Goal: Task Accomplishment & Management: Manage account settings

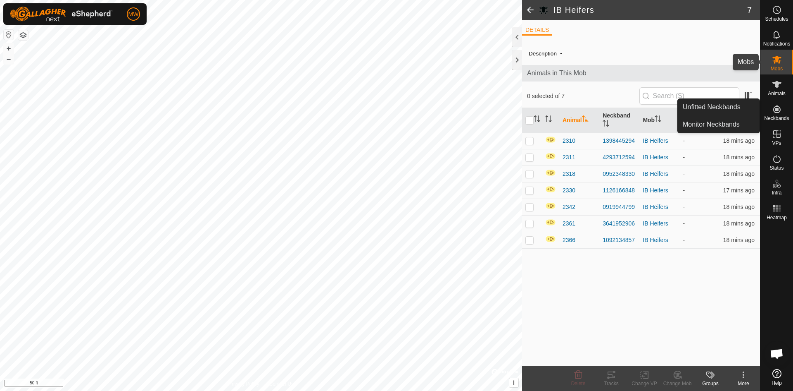
click at [778, 60] on icon at bounding box center [777, 60] width 9 height 8
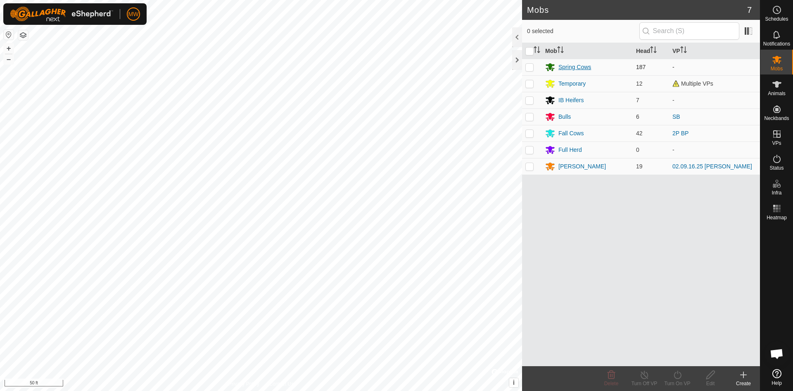
click at [578, 69] on div "Spring Cows" at bounding box center [575, 67] width 33 height 9
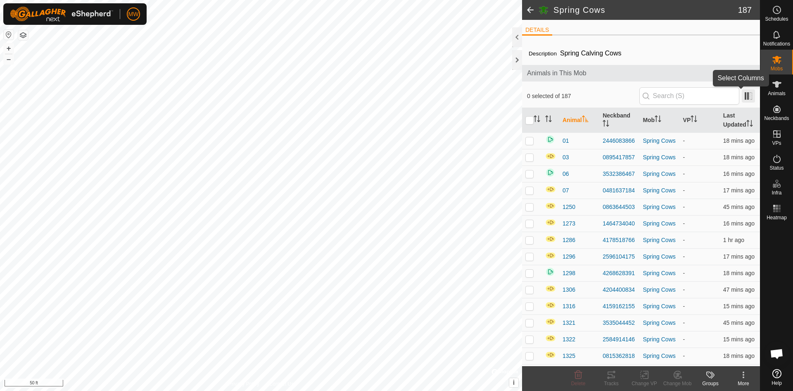
click at [742, 95] on span at bounding box center [748, 95] width 13 height 13
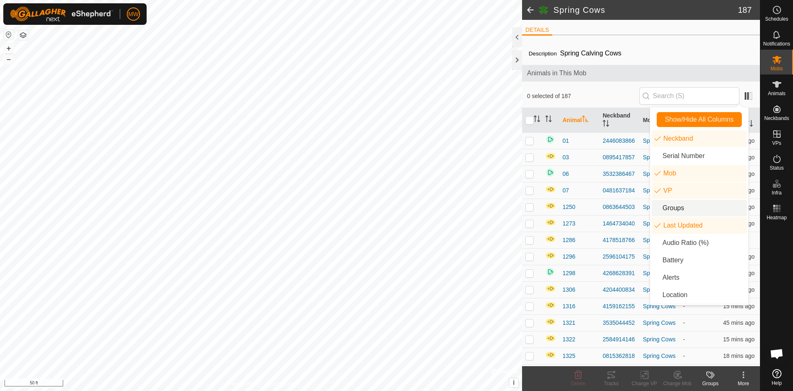
click at [674, 210] on li "Groups" at bounding box center [699, 208] width 95 height 17
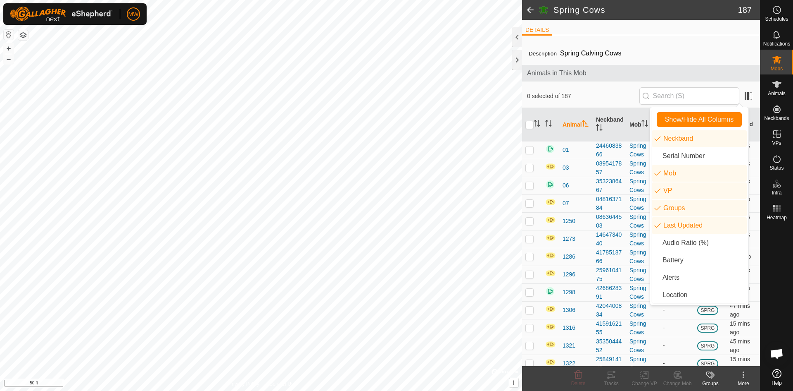
click at [691, 55] on div "Description Spring Calving Cows" at bounding box center [641, 53] width 225 height 10
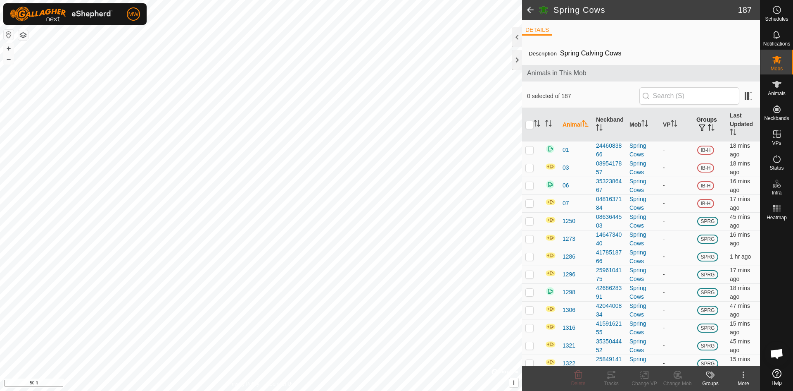
click at [708, 128] on icon "Activate to sort" at bounding box center [711, 127] width 7 height 7
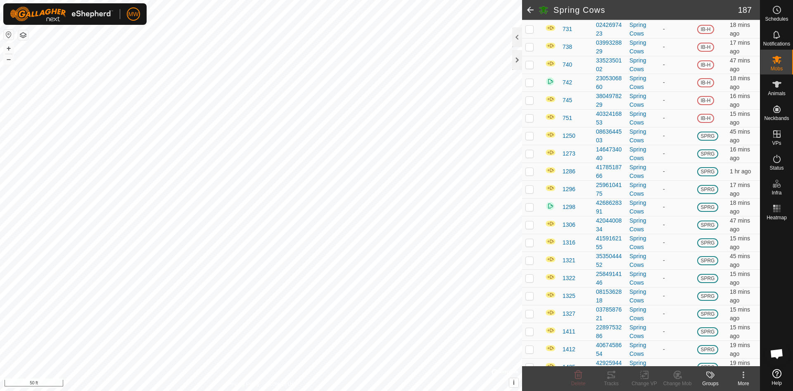
scroll to position [496, 0]
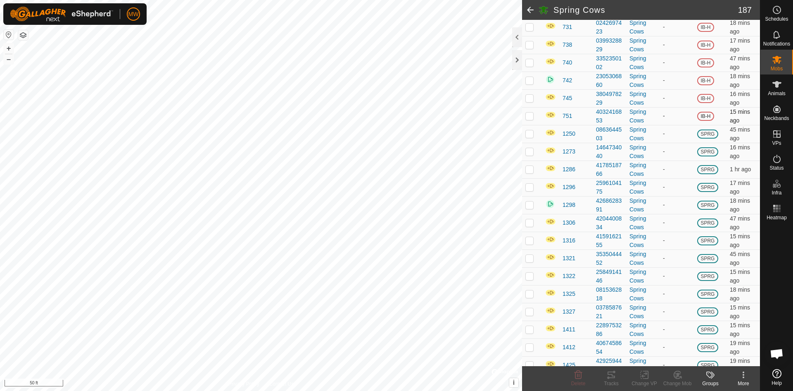
click at [532, 116] on p-checkbox at bounding box center [530, 115] width 8 height 7
checkbox input "true"
drag, startPoint x: 531, startPoint y: 102, endPoint x: 531, endPoint y: 81, distance: 20.3
click at [531, 100] on td at bounding box center [532, 98] width 20 height 18
checkbox input "true"
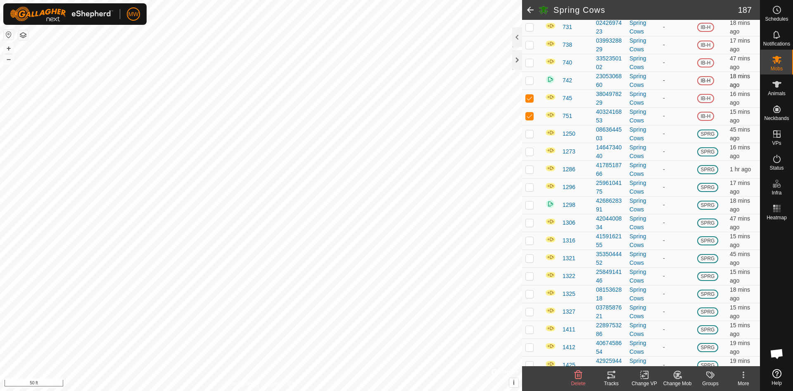
click at [530, 79] on p-checkbox at bounding box center [530, 80] width 8 height 7
checkbox input "true"
click at [531, 61] on p-checkbox at bounding box center [530, 62] width 8 height 7
checkbox input "true"
click at [532, 44] on p-checkbox at bounding box center [530, 44] width 8 height 7
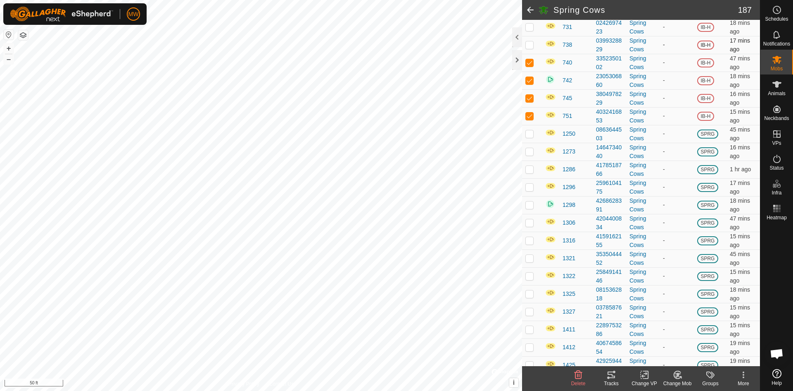
checkbox input "true"
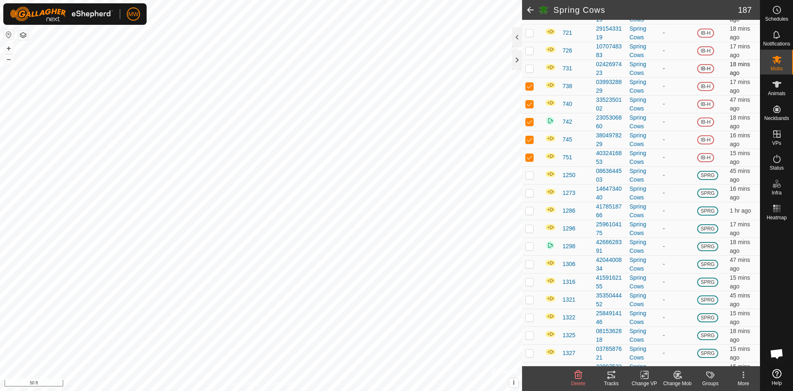
click at [527, 67] on p-checkbox at bounding box center [530, 68] width 8 height 7
checkbox input "true"
click at [530, 52] on p-checkbox at bounding box center [530, 50] width 8 height 7
checkbox input "true"
click at [528, 33] on p-checkbox at bounding box center [530, 32] width 8 height 7
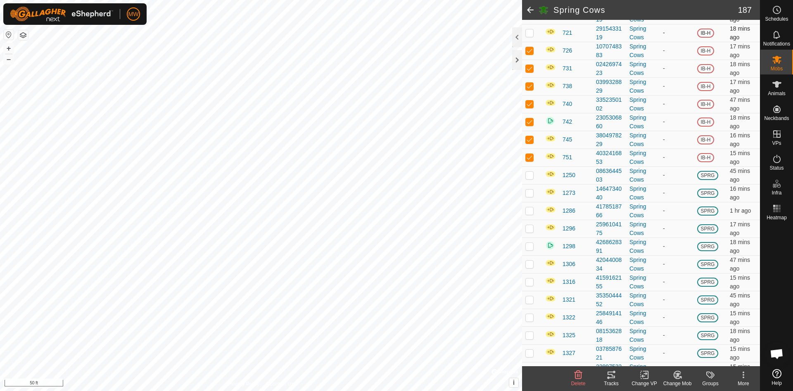
checkbox input "true"
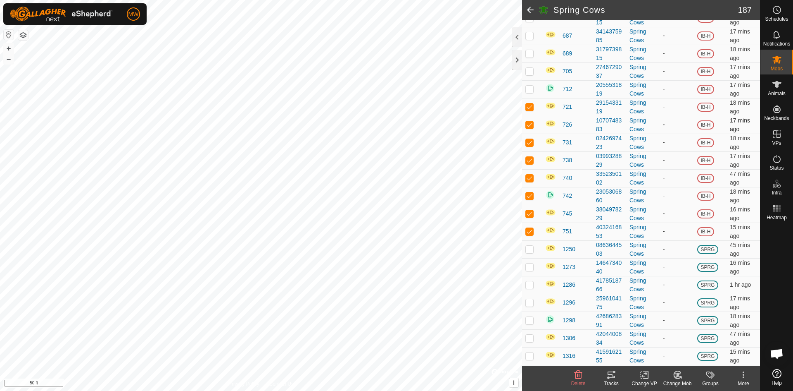
scroll to position [372, 0]
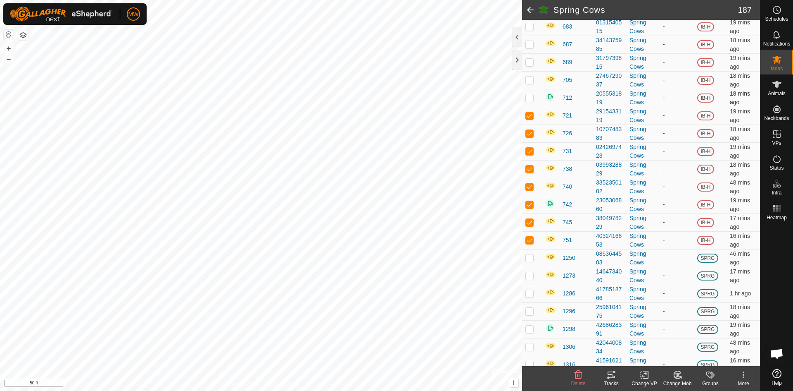
drag, startPoint x: 532, startPoint y: 98, endPoint x: 532, endPoint y: 79, distance: 18.2
click at [532, 96] on p-checkbox at bounding box center [530, 97] width 8 height 7
checkbox input "true"
click at [533, 79] on p-checkbox at bounding box center [530, 79] width 8 height 7
checkbox input "true"
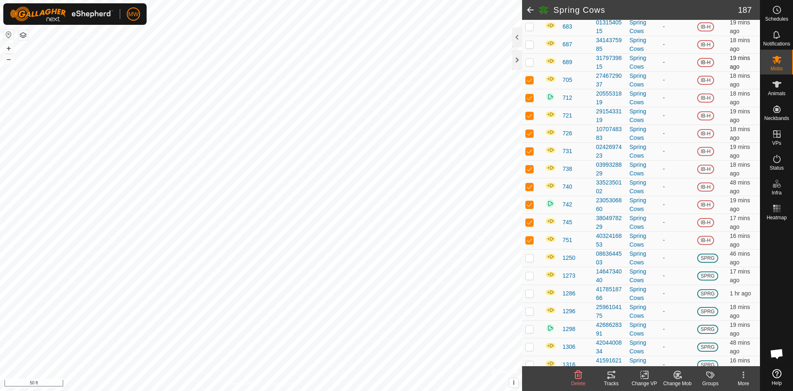
click at [529, 61] on p-checkbox at bounding box center [530, 62] width 8 height 7
checkbox input "true"
click at [531, 43] on p-checkbox at bounding box center [530, 44] width 8 height 7
checkbox input "true"
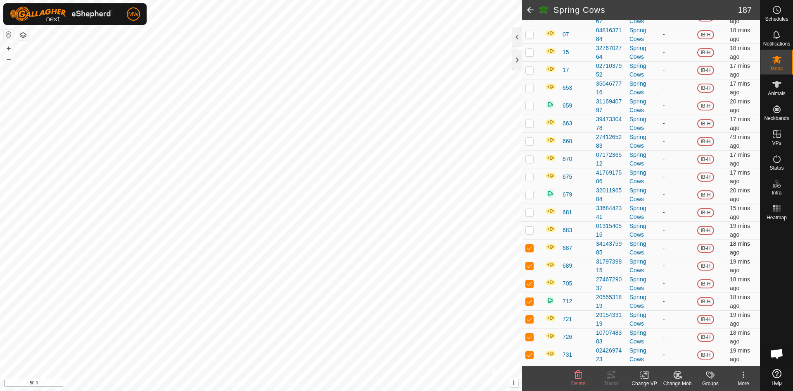
scroll to position [165, 0]
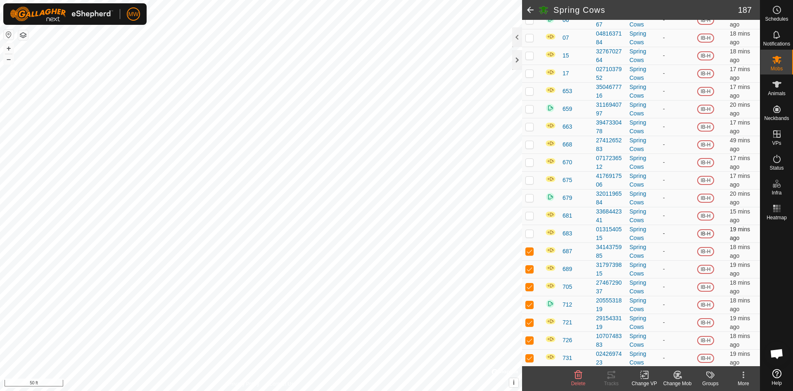
click at [531, 233] on p-checkbox at bounding box center [530, 233] width 8 height 7
checkbox input "true"
click at [534, 219] on td at bounding box center [532, 216] width 20 height 18
checkbox input "true"
click at [532, 197] on p-checkbox at bounding box center [530, 197] width 8 height 7
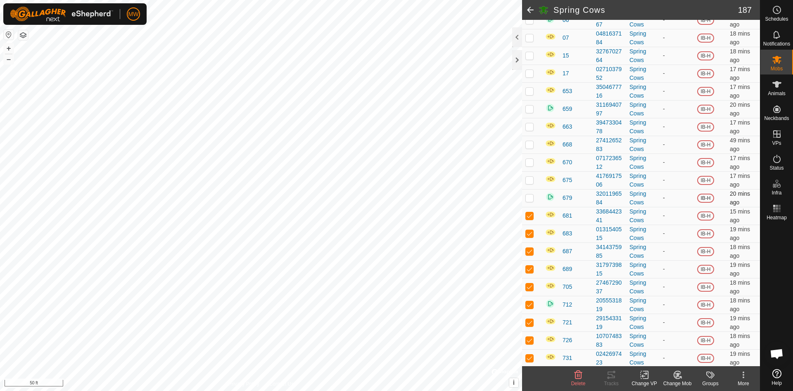
checkbox input "true"
click at [532, 179] on p-checkbox at bounding box center [530, 179] width 8 height 7
checkbox input "true"
click at [533, 164] on p-checkbox at bounding box center [530, 162] width 8 height 7
checkbox input "true"
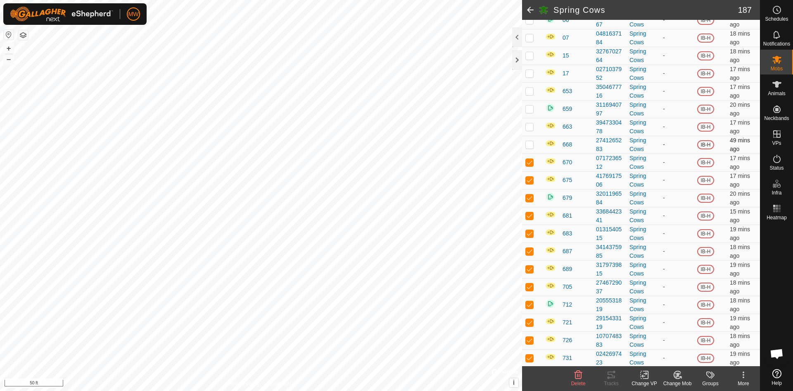
drag, startPoint x: 530, startPoint y: 148, endPoint x: 530, endPoint y: 134, distance: 14.1
click at [530, 148] on td at bounding box center [532, 145] width 20 height 18
checkbox input "true"
click at [530, 129] on p-checkbox at bounding box center [530, 126] width 8 height 7
checkbox input "true"
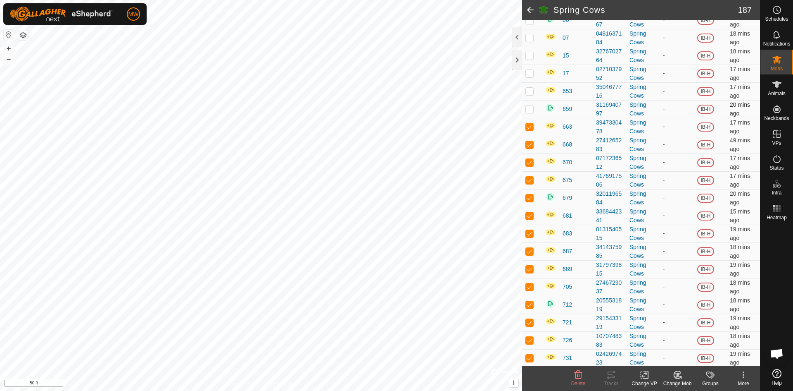
click at [528, 105] on p-checkbox at bounding box center [530, 108] width 8 height 7
checkbox input "true"
click at [528, 88] on p-checkbox at bounding box center [530, 91] width 8 height 7
checkbox input "true"
click at [530, 70] on p-checkbox at bounding box center [530, 73] width 8 height 7
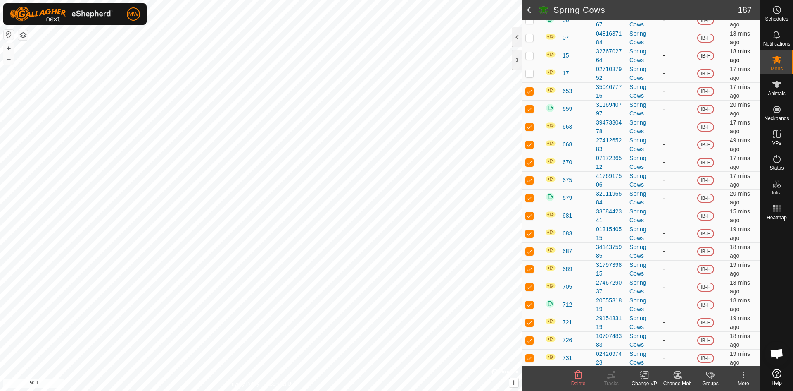
checkbox input "true"
click at [532, 52] on p-checkbox at bounding box center [530, 55] width 8 height 7
checkbox input "true"
click at [532, 39] on p-checkbox at bounding box center [530, 37] width 8 height 7
checkbox input "true"
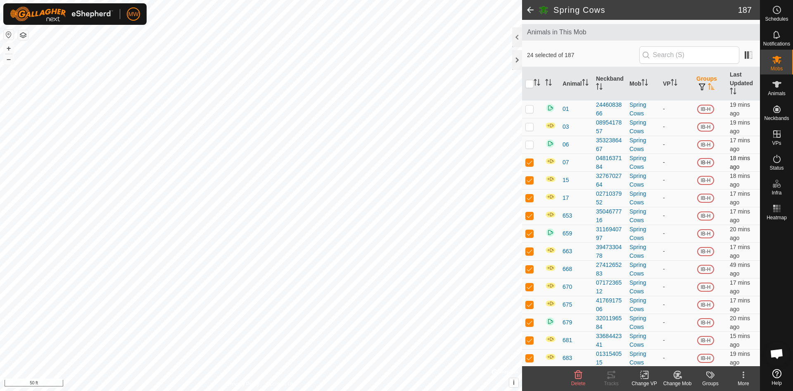
scroll to position [0, 0]
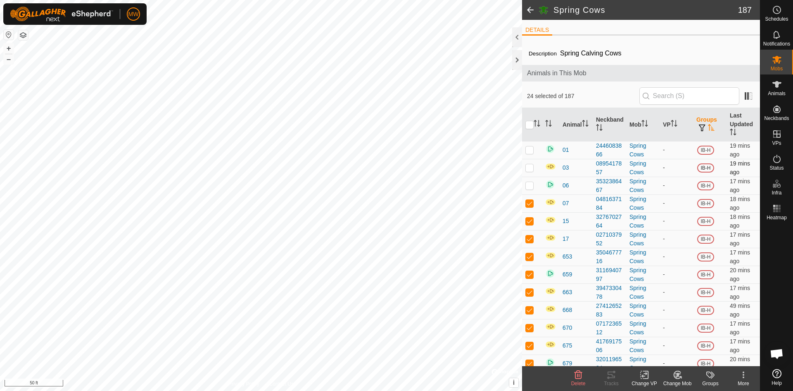
drag, startPoint x: 533, startPoint y: 187, endPoint x: 532, endPoint y: 167, distance: 19.4
click at [532, 181] on td at bounding box center [532, 185] width 20 height 18
checkbox input "true"
drag, startPoint x: 531, startPoint y: 166, endPoint x: 530, endPoint y: 148, distance: 18.6
click at [531, 165] on p-checkbox at bounding box center [530, 167] width 8 height 7
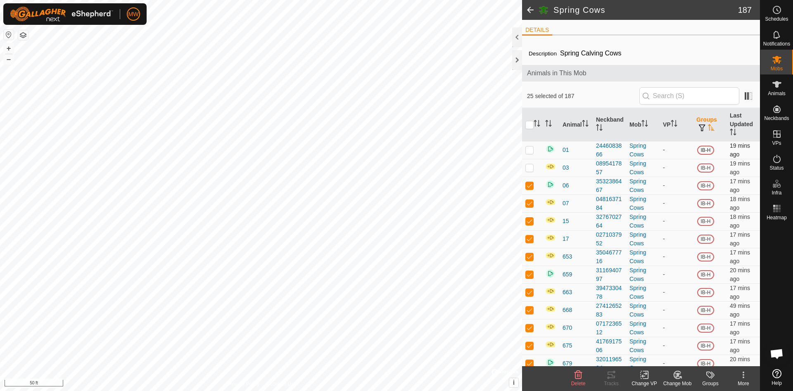
checkbox input "true"
click at [530, 148] on p-checkbox at bounding box center [530, 149] width 8 height 7
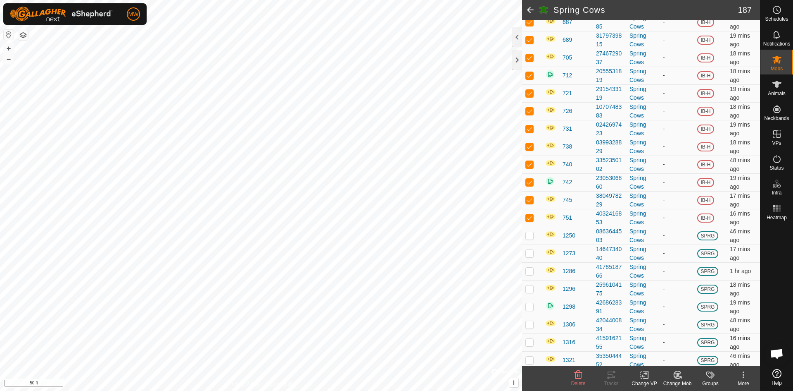
scroll to position [330, 0]
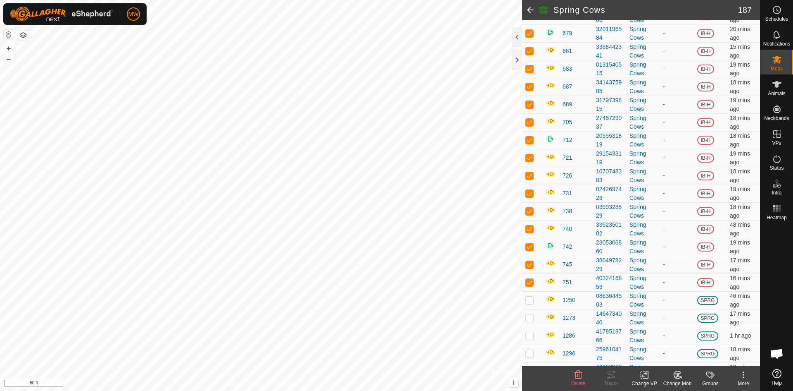
click at [678, 374] on icon at bounding box center [678, 374] width 6 height 4
click at [683, 339] on link "Choose Mob..." at bounding box center [703, 339] width 82 height 17
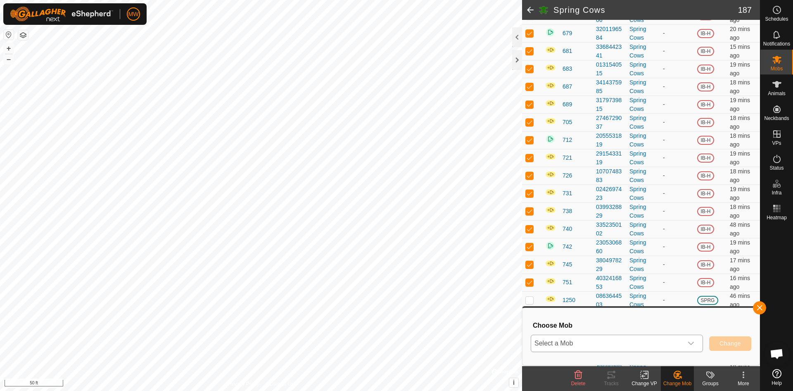
click at [689, 343] on icon "dropdown trigger" at bounding box center [691, 343] width 7 height 7
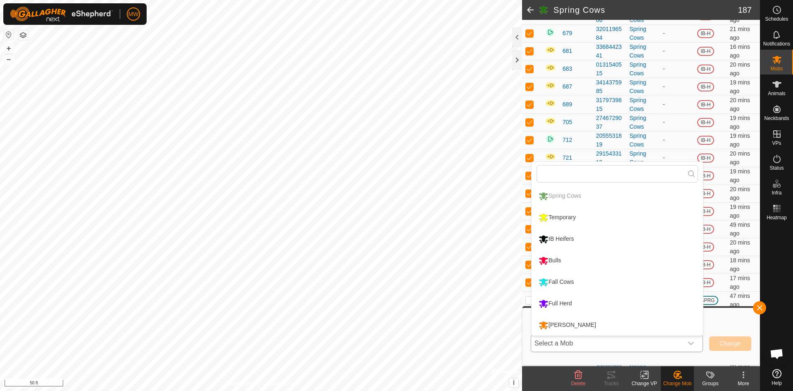
click at [543, 303] on li "Full Herd" at bounding box center [618, 303] width 172 height 21
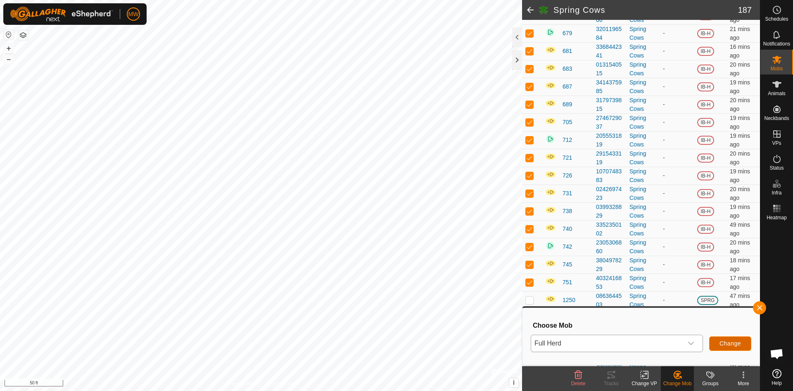
click at [732, 343] on span "Change" at bounding box center [730, 343] width 21 height 7
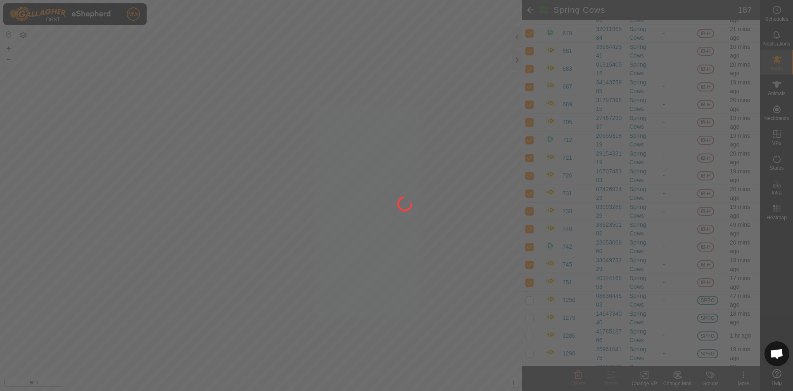
checkbox input "false"
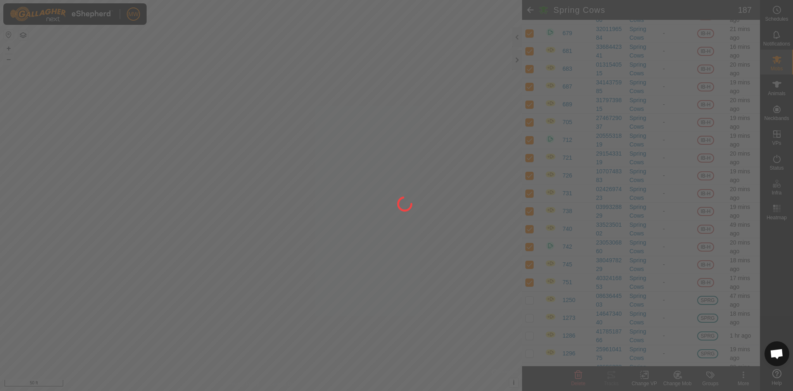
checkbox input "false"
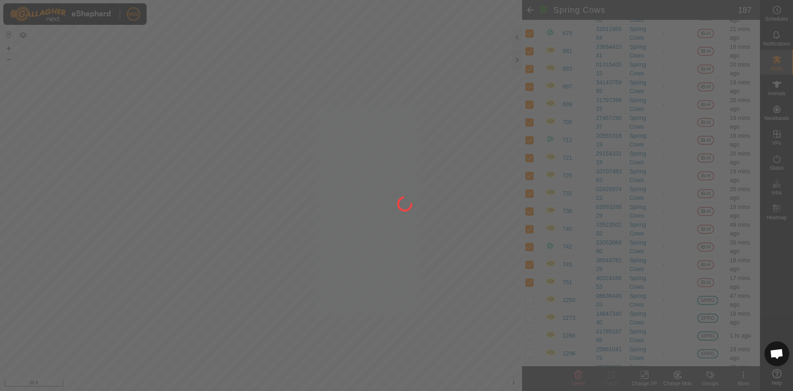
checkbox input "false"
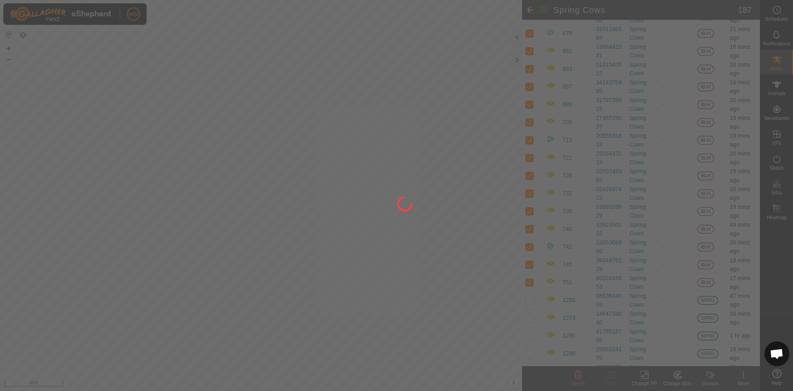
checkbox input "false"
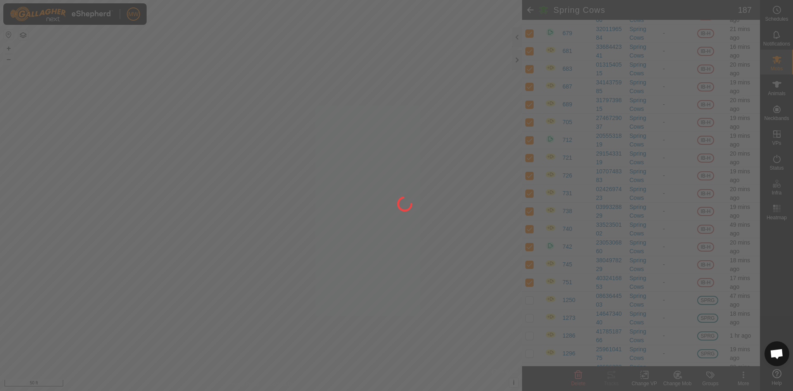
checkbox input "false"
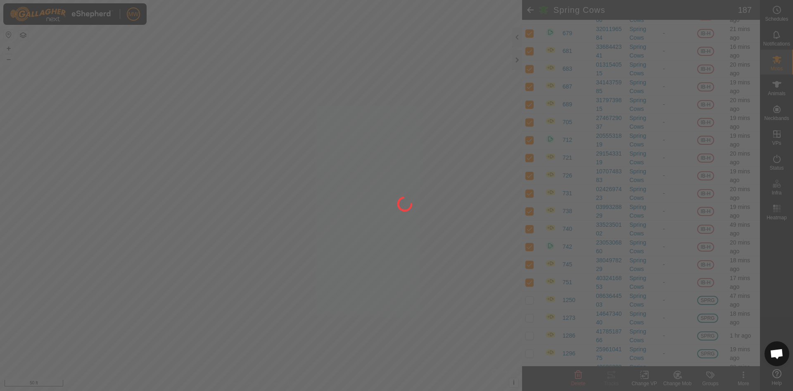
checkbox input "false"
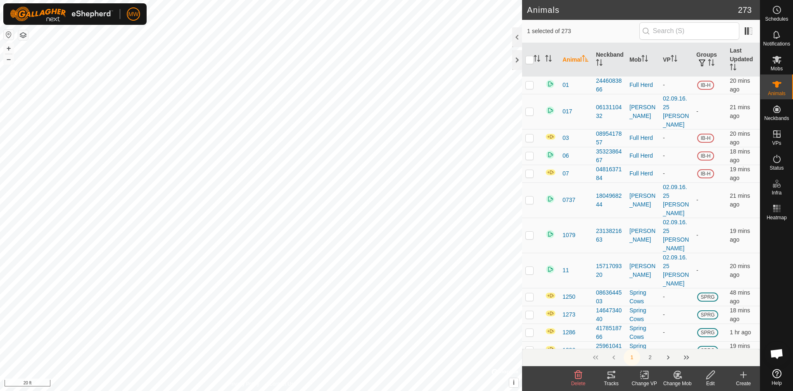
click at [677, 378] on icon at bounding box center [677, 374] width 7 height 7
click at [701, 340] on link "Choose Mob..." at bounding box center [703, 339] width 82 height 17
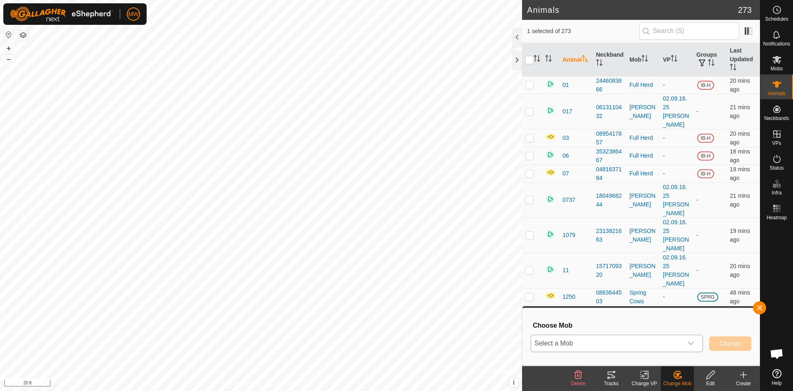
click at [600, 341] on span "Select a Mob" at bounding box center [607, 343] width 152 height 17
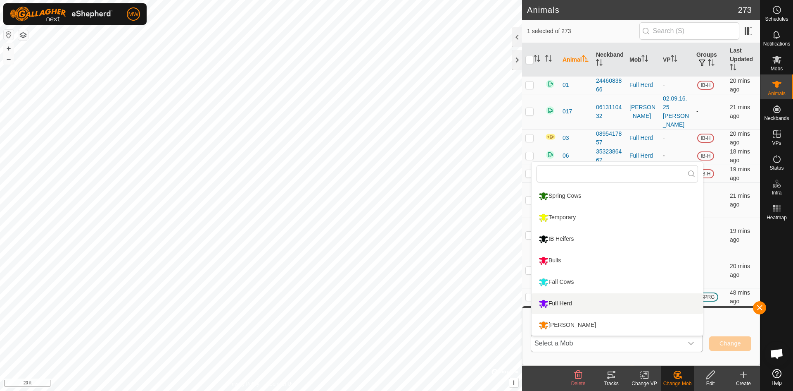
click at [559, 303] on li "Full Herd" at bounding box center [618, 303] width 172 height 21
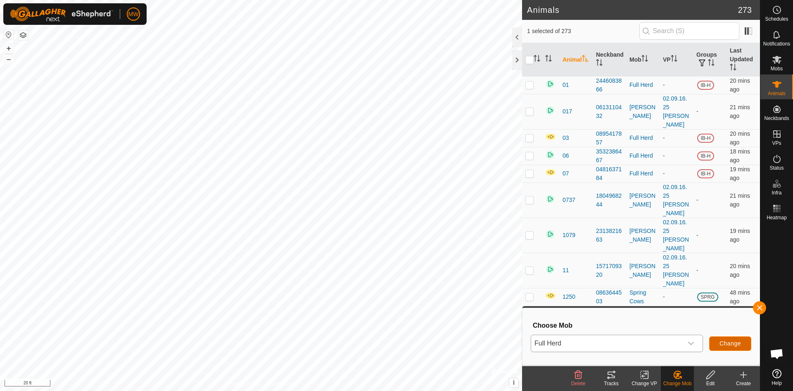
click at [729, 343] on span "Change" at bounding box center [730, 343] width 21 height 7
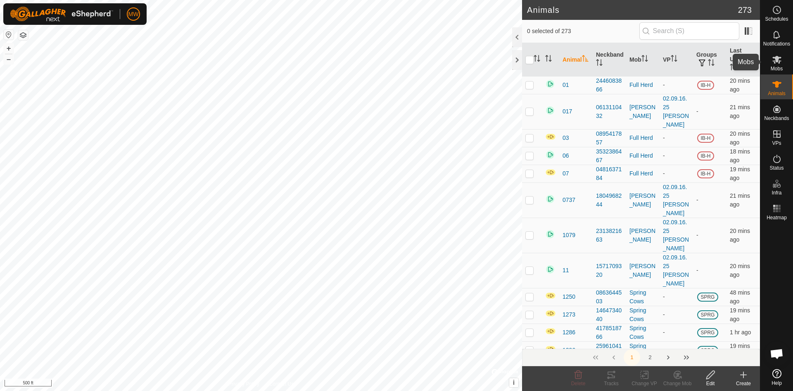
click at [775, 64] on es-mob-svg-icon at bounding box center [777, 59] width 15 height 13
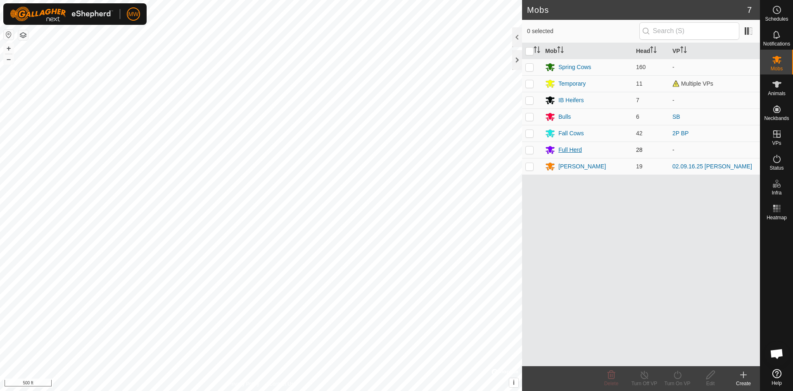
click at [568, 151] on div "Full Herd" at bounding box center [571, 149] width 24 height 9
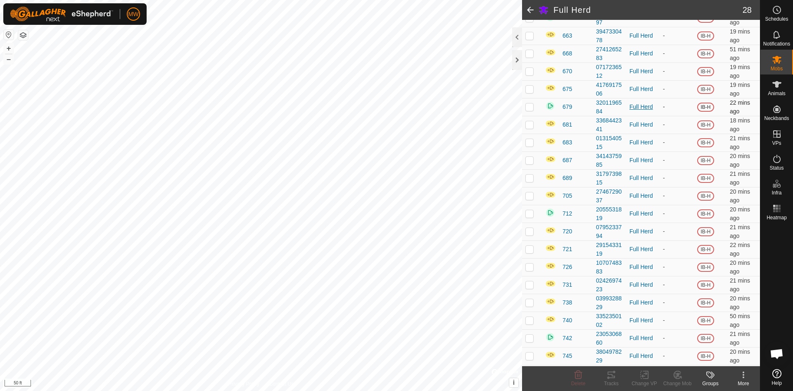
scroll to position [273, 0]
click at [532, 212] on div "Full Herd 28 DETAILS Description All mobs combined Animals in This Mob 0 select…" at bounding box center [380, 195] width 760 height 391
click at [777, 87] on icon at bounding box center [777, 84] width 9 height 7
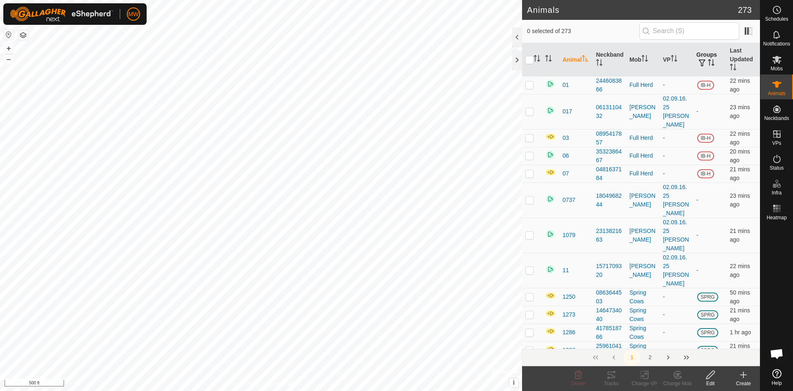
click at [698, 57] on th "Groups" at bounding box center [709, 59] width 33 height 33
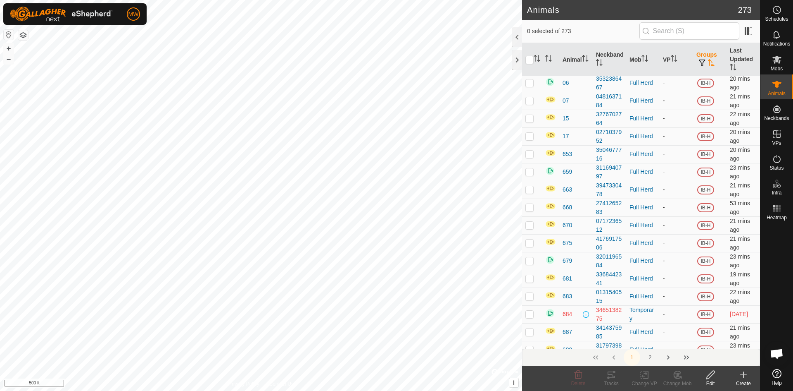
scroll to position [1694, 0]
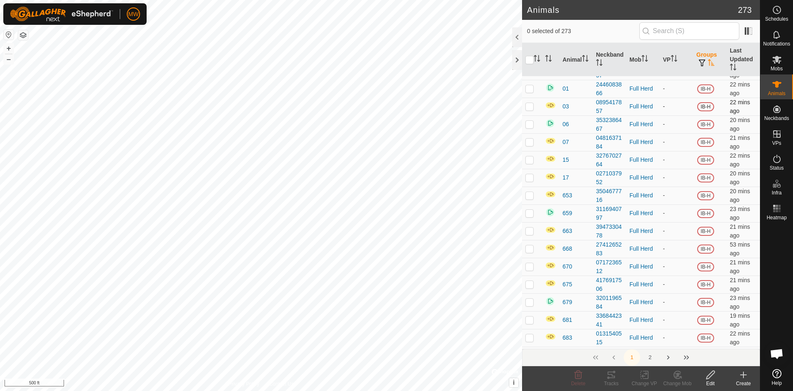
drag, startPoint x: 531, startPoint y: 90, endPoint x: 528, endPoint y: 98, distance: 8.4
click at [531, 90] on p-checkbox at bounding box center [530, 88] width 8 height 7
checkbox input "true"
click at [527, 105] on p-checkbox at bounding box center [530, 106] width 8 height 7
checkbox input "true"
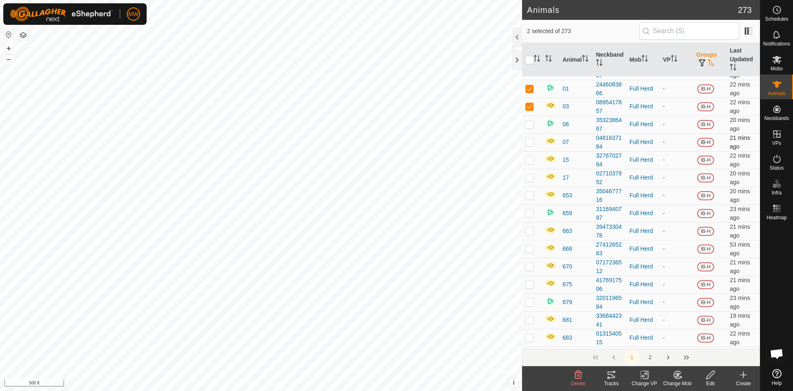
drag, startPoint x: 528, startPoint y: 122, endPoint x: 525, endPoint y: 136, distance: 13.5
click at [529, 122] on p-checkbox at bounding box center [530, 124] width 8 height 7
checkbox input "true"
click at [529, 143] on p-checkbox at bounding box center [530, 141] width 8 height 7
checkbox input "true"
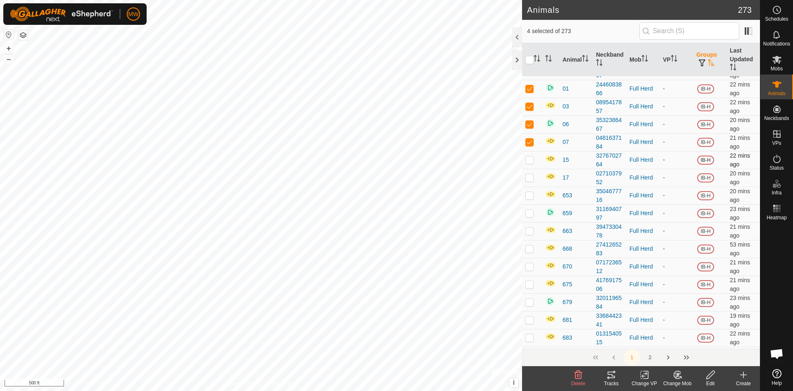
click at [528, 154] on td at bounding box center [532, 160] width 20 height 18
checkbox input "true"
click at [531, 177] on p-checkbox at bounding box center [530, 177] width 8 height 7
checkbox input "true"
click at [531, 196] on p-checkbox at bounding box center [530, 195] width 8 height 7
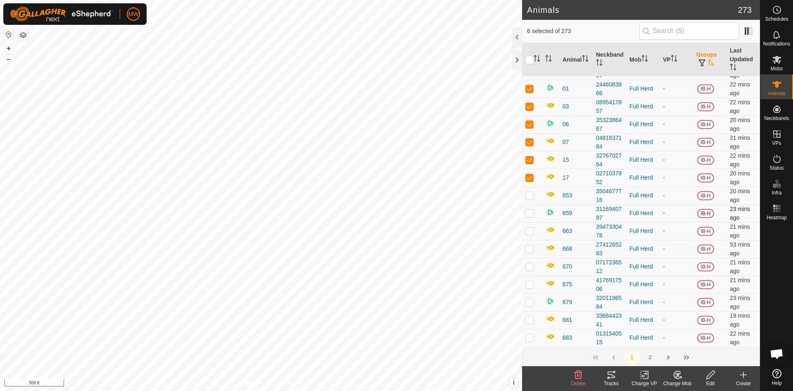
checkbox input "true"
click at [529, 215] on p-checkbox at bounding box center [530, 213] width 8 height 7
checkbox input "true"
click at [531, 231] on p-checkbox at bounding box center [530, 230] width 8 height 7
checkbox input "true"
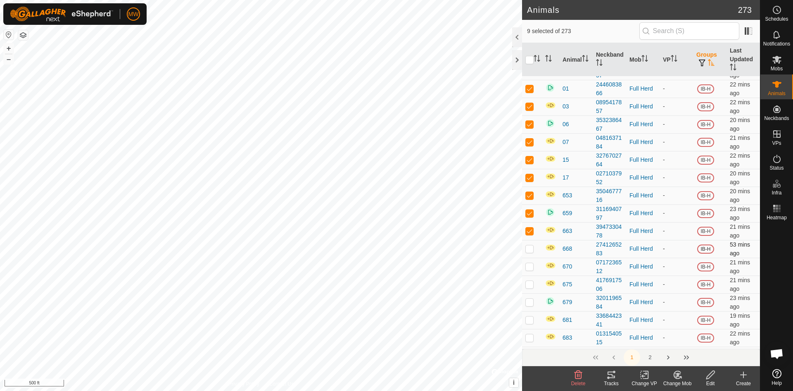
click at [531, 248] on p-checkbox at bounding box center [530, 248] width 8 height 7
checkbox input "true"
click at [533, 261] on td at bounding box center [532, 266] width 20 height 18
checkbox input "true"
click at [533, 284] on p-checkbox at bounding box center [530, 284] width 8 height 7
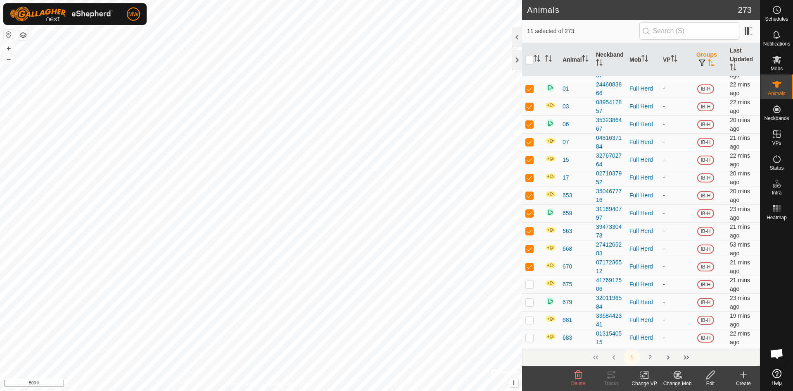
checkbox input "true"
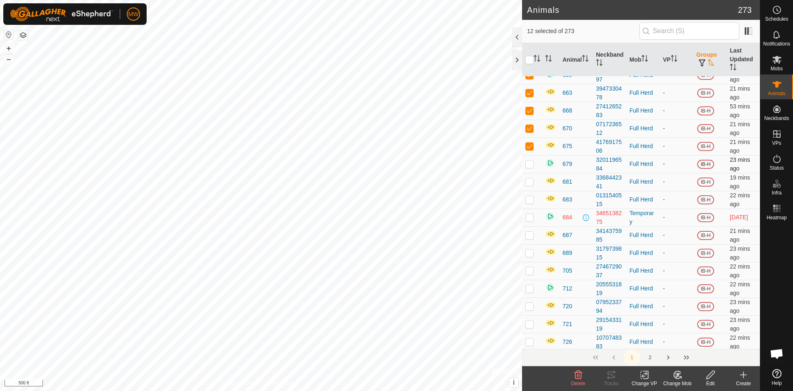
scroll to position [1818, 0]
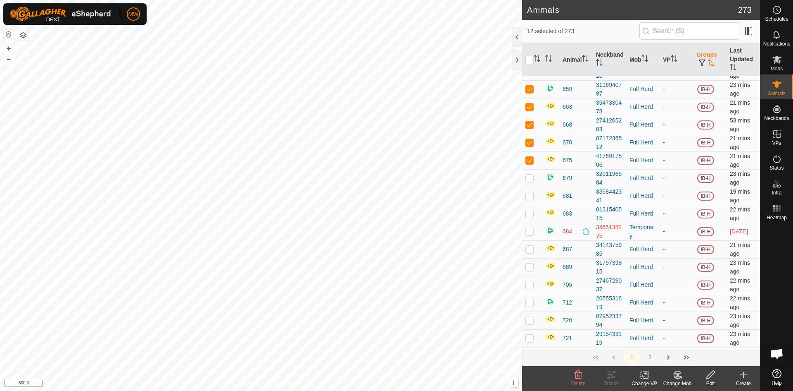
click at [530, 175] on p-checkbox at bounding box center [530, 177] width 8 height 7
checkbox input "true"
click at [529, 193] on p-checkbox at bounding box center [530, 195] width 8 height 7
checkbox input "true"
click at [531, 213] on p-checkbox at bounding box center [530, 213] width 8 height 7
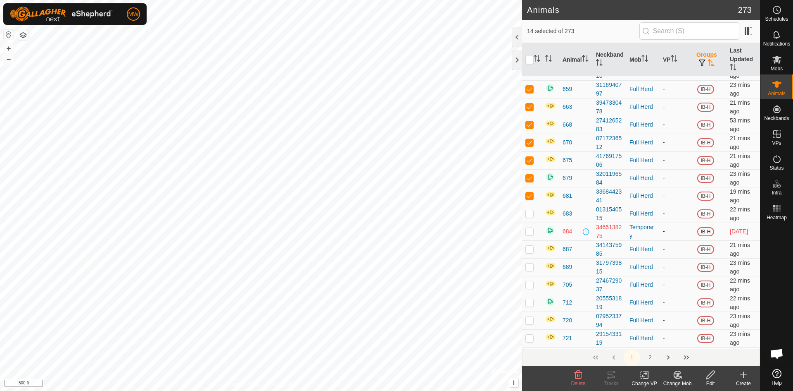
checkbox input "true"
click at [529, 227] on td at bounding box center [532, 231] width 20 height 18
checkbox input "true"
click at [529, 248] on p-checkbox at bounding box center [530, 248] width 8 height 7
checkbox input "true"
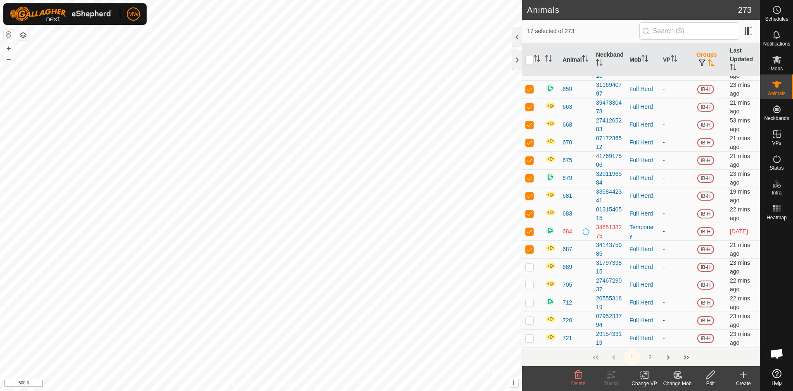
click at [530, 265] on p-checkbox at bounding box center [530, 266] width 8 height 7
checkbox input "true"
click at [531, 278] on td at bounding box center [532, 285] width 20 height 18
checkbox input "true"
click at [532, 300] on p-checkbox at bounding box center [530, 302] width 8 height 7
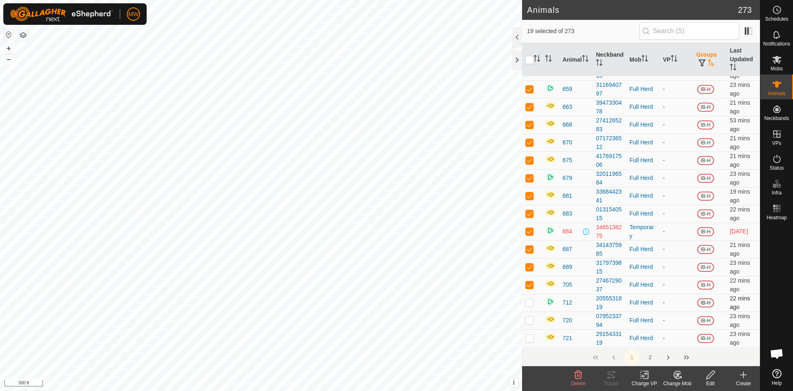
checkbox input "true"
click at [532, 317] on p-checkbox at bounding box center [530, 320] width 8 height 7
checkbox input "true"
click at [529, 336] on p-checkbox at bounding box center [530, 337] width 8 height 7
checkbox input "true"
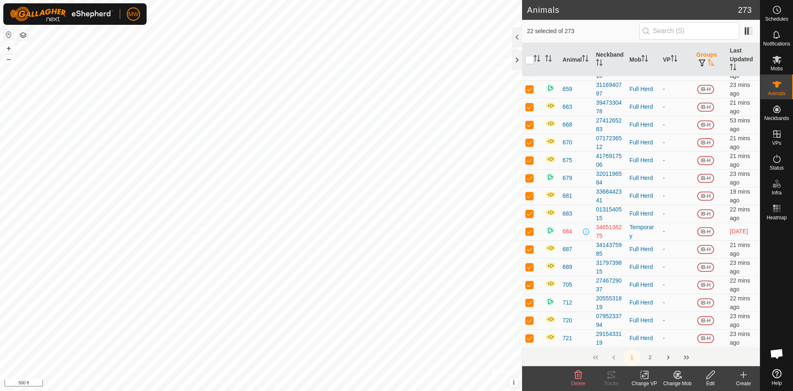
click at [529, 351] on div "1 2" at bounding box center [641, 356] width 238 height 17
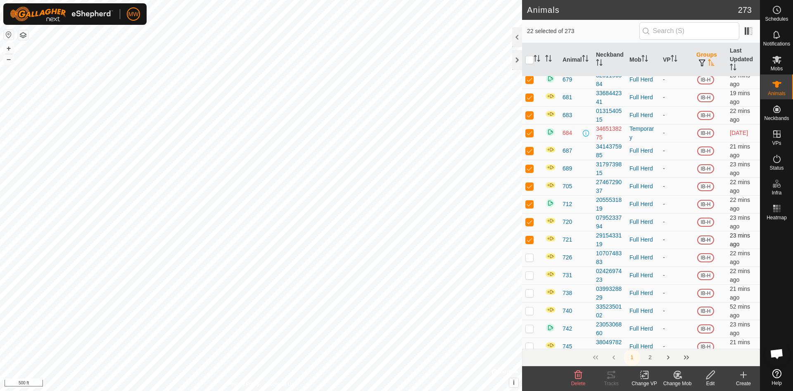
scroll to position [1942, 0]
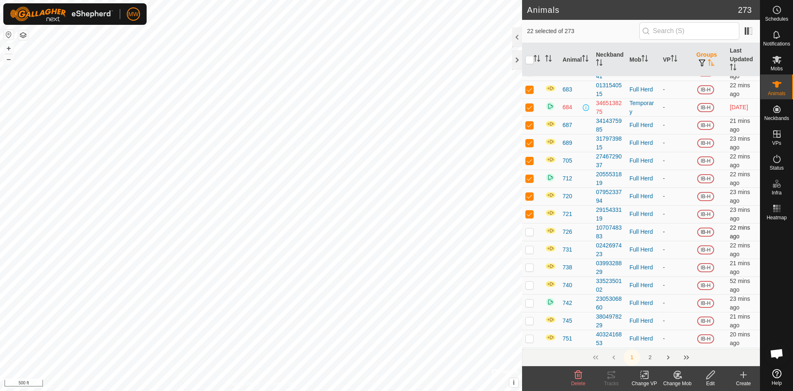
click at [529, 229] on p-checkbox at bounding box center [530, 231] width 8 height 7
checkbox input "true"
click at [530, 251] on p-checkbox at bounding box center [530, 249] width 8 height 7
checkbox input "true"
click at [531, 267] on p-checkbox at bounding box center [530, 267] width 8 height 7
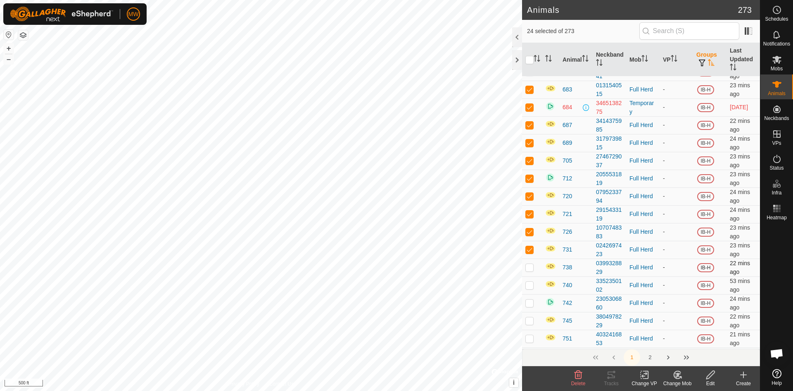
checkbox input "true"
click at [533, 284] on p-checkbox at bounding box center [530, 284] width 8 height 7
checkbox input "true"
click at [531, 298] on td at bounding box center [532, 303] width 20 height 18
checkbox input "true"
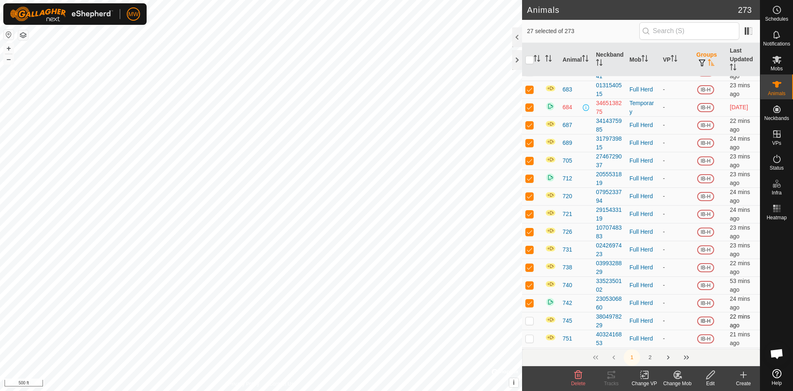
click at [534, 317] on td at bounding box center [532, 321] width 20 height 18
checkbox input "true"
click at [532, 337] on p-checkbox at bounding box center [530, 338] width 8 height 7
checkbox input "true"
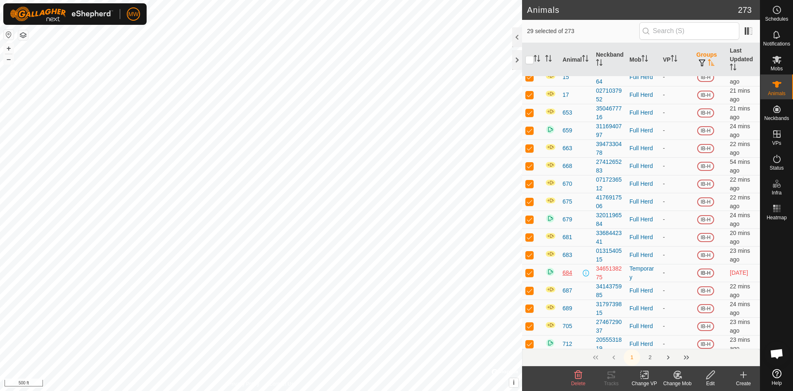
click at [566, 274] on span "684" at bounding box center [568, 272] width 10 height 9
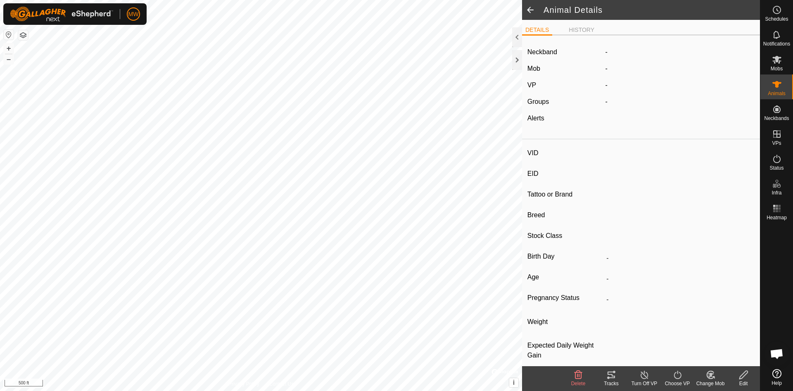
type input "684"
type input "-"
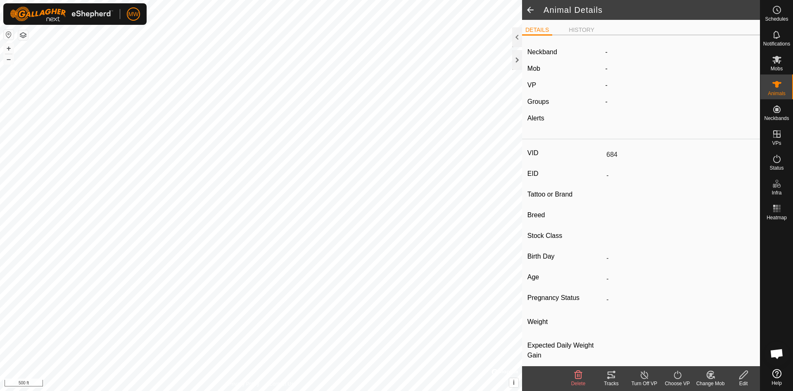
type input "-"
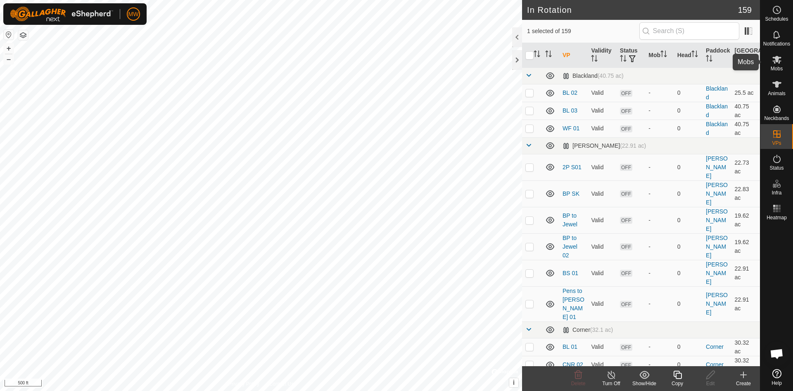
click at [777, 61] on icon at bounding box center [777, 60] width 9 height 8
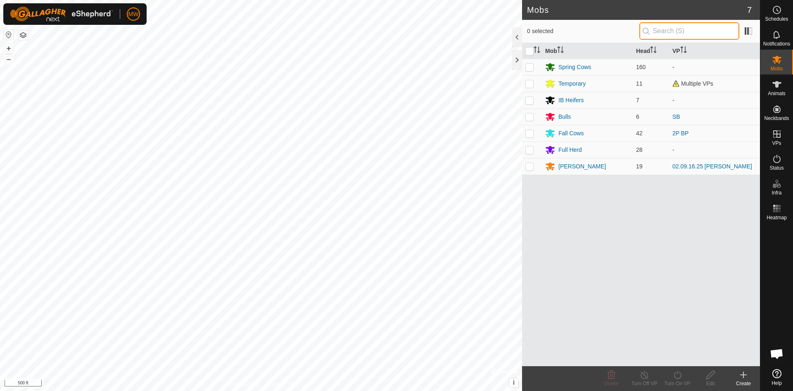
click at [669, 31] on input "text" at bounding box center [690, 30] width 100 height 17
click at [744, 373] on icon at bounding box center [744, 375] width 0 height 6
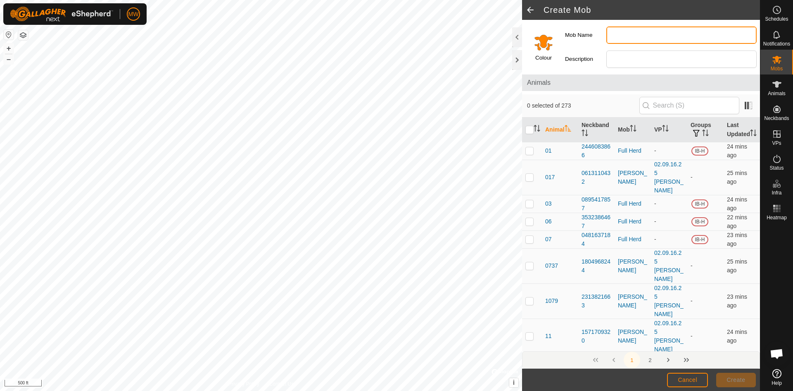
click at [638, 31] on input "Mob Name" at bounding box center [682, 34] width 150 height 17
type input "2400 Heifers"
click at [697, 127] on th "Groups" at bounding box center [706, 129] width 36 height 25
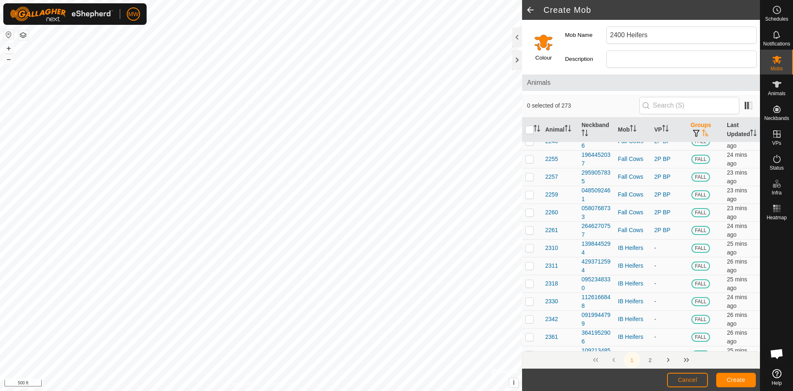
scroll to position [1488, 0]
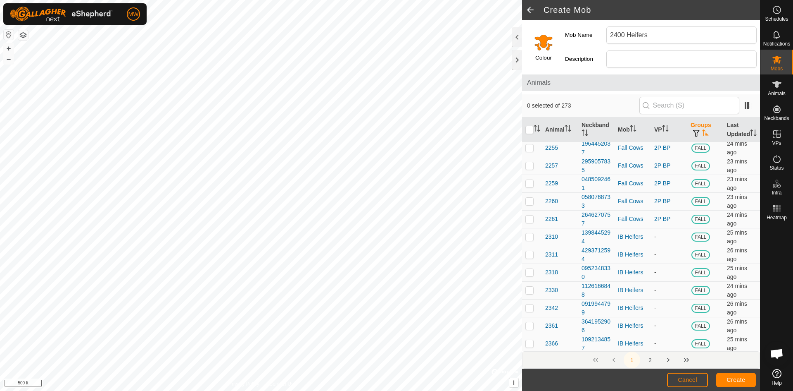
click at [533, 357] on p-checkbox at bounding box center [530, 360] width 8 height 7
checkbox input "true"
click at [529, 375] on p-checkbox at bounding box center [530, 378] width 8 height 7
checkbox input "true"
drag, startPoint x: 530, startPoint y: 238, endPoint x: 529, endPoint y: 255, distance: 16.9
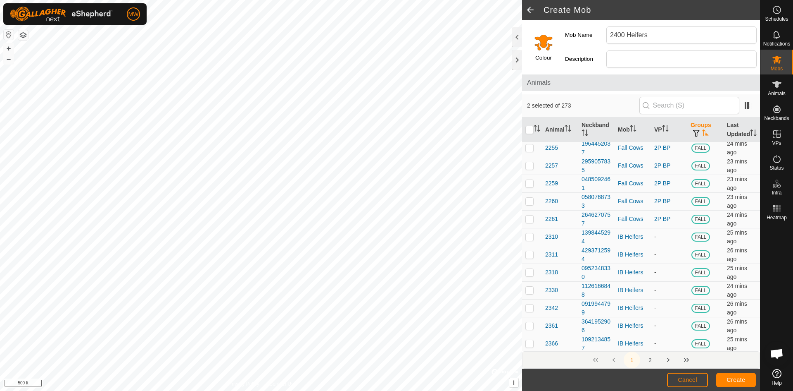
click at [530, 390] on p-checkbox at bounding box center [530, 396] width 8 height 7
checkbox input "true"
drag, startPoint x: 529, startPoint y: 255, endPoint x: 529, endPoint y: 288, distance: 33.5
checkbox input "true"
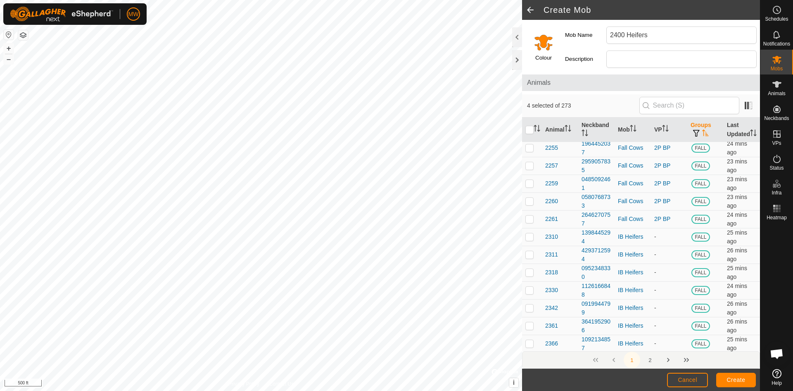
checkbox input "true"
drag, startPoint x: 530, startPoint y: 307, endPoint x: 532, endPoint y: 324, distance: 17.1
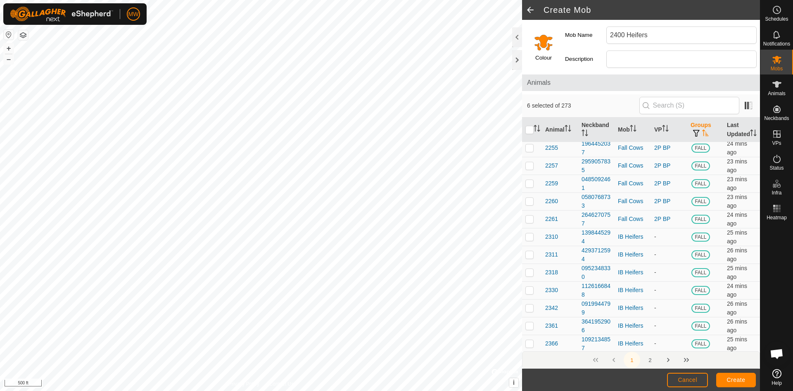
checkbox input "true"
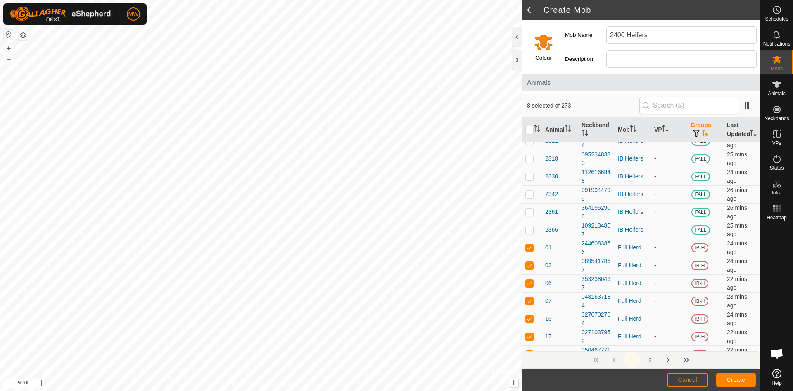
scroll to position [1612, 0]
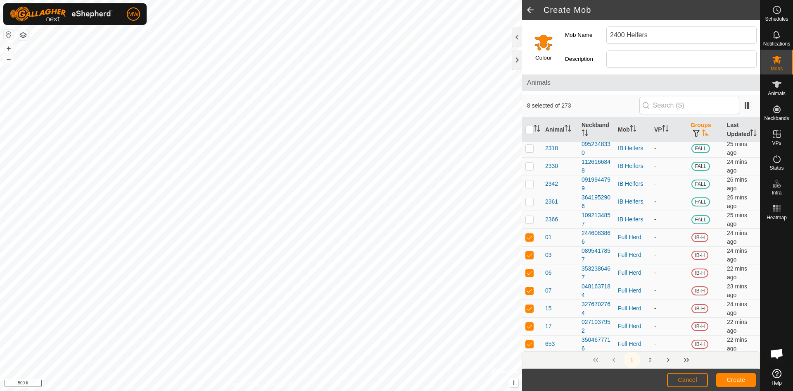
click at [529, 376] on p-checkbox at bounding box center [530, 379] width 8 height 7
checkbox input "true"
click at [531, 390] on p-checkbox at bounding box center [530, 396] width 8 height 7
checkbox input "true"
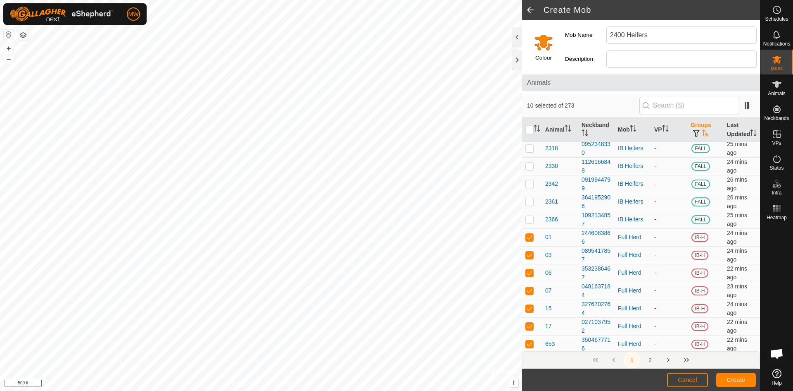
checkbox input "true"
drag, startPoint x: 534, startPoint y: 277, endPoint x: 534, endPoint y: 288, distance: 10.3
checkbox input "true"
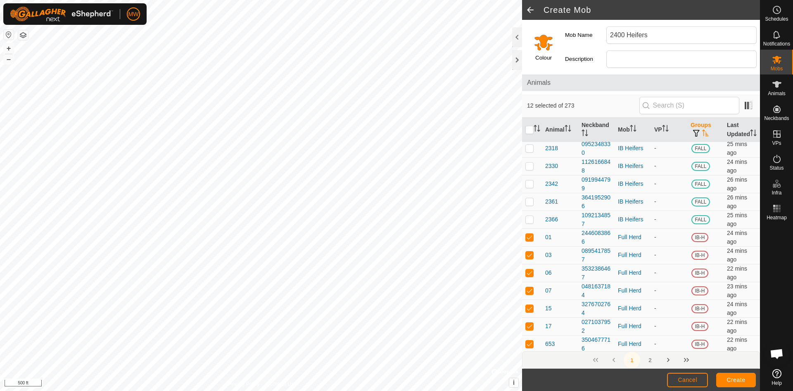
checkbox input "true"
drag, startPoint x: 532, startPoint y: 328, endPoint x: 531, endPoint y: 334, distance: 5.4
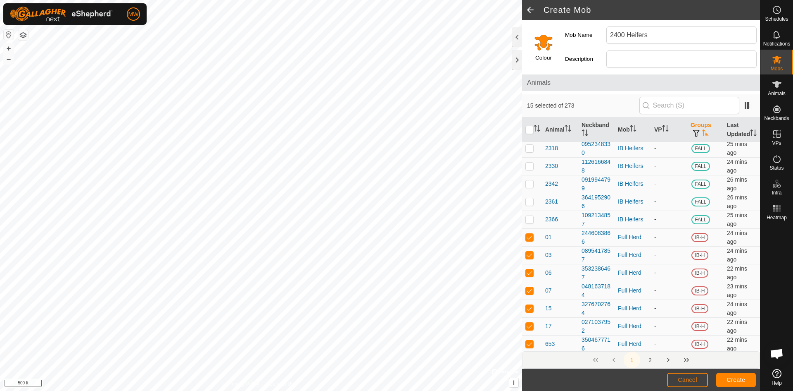
checkbox input "true"
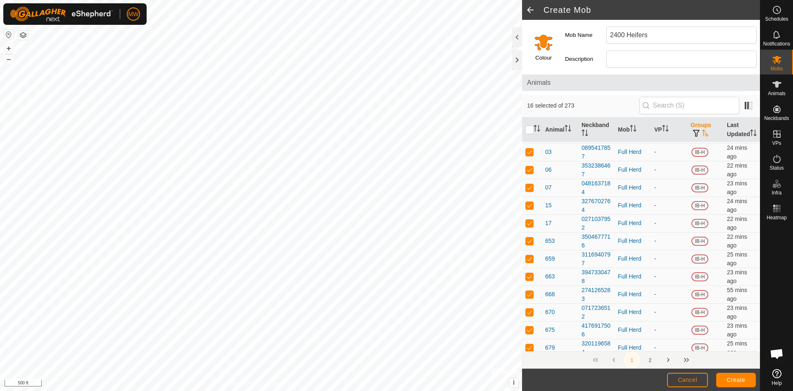
scroll to position [1736, 0]
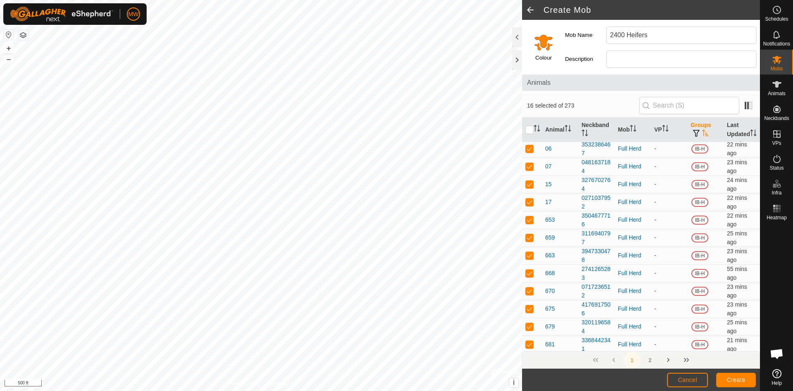
click at [529, 390] on p-checkbox at bounding box center [530, 397] width 8 height 7
checkbox input "true"
drag, startPoint x: 529, startPoint y: 260, endPoint x: 528, endPoint y: 267, distance: 7.1
checkbox input "true"
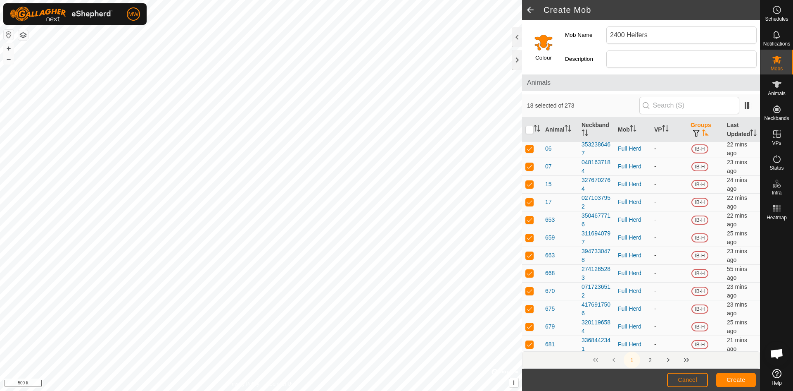
drag, startPoint x: 531, startPoint y: 274, endPoint x: 529, endPoint y: 281, distance: 6.9
checkbox input "true"
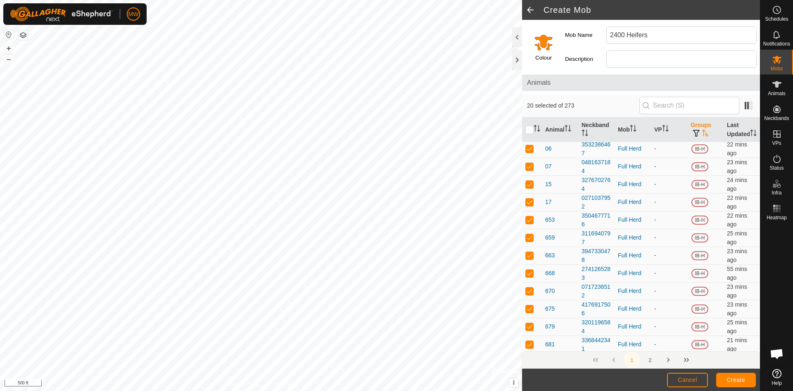
checkbox input "true"
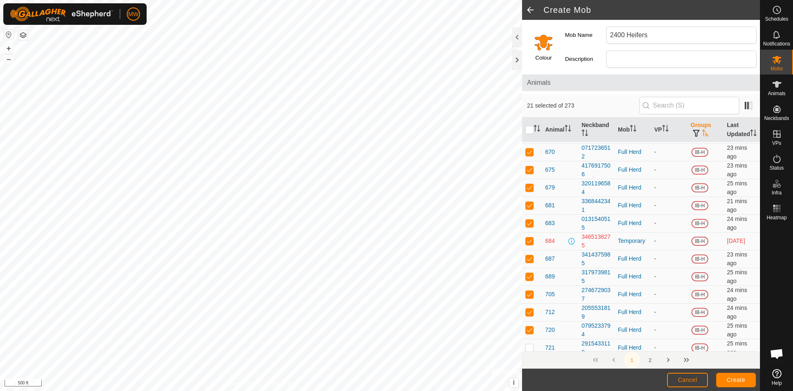
scroll to position [1860, 0]
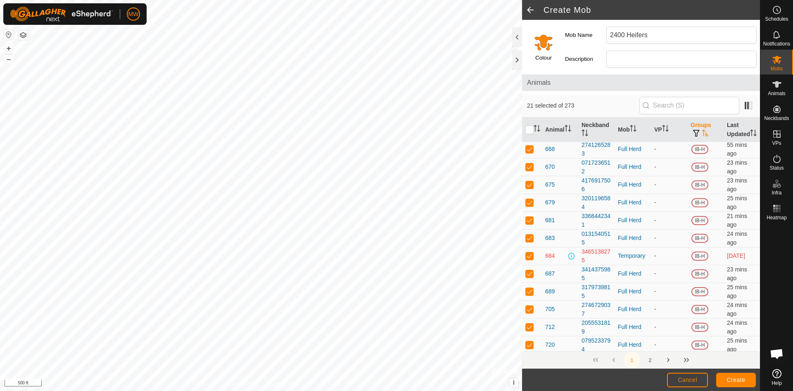
click at [529, 353] on td at bounding box center [532, 362] width 20 height 18
checkbox input "true"
click at [528, 376] on p-checkbox at bounding box center [530, 379] width 8 height 7
checkbox input "true"
click at [532, 390] on p-checkbox at bounding box center [530, 397] width 8 height 7
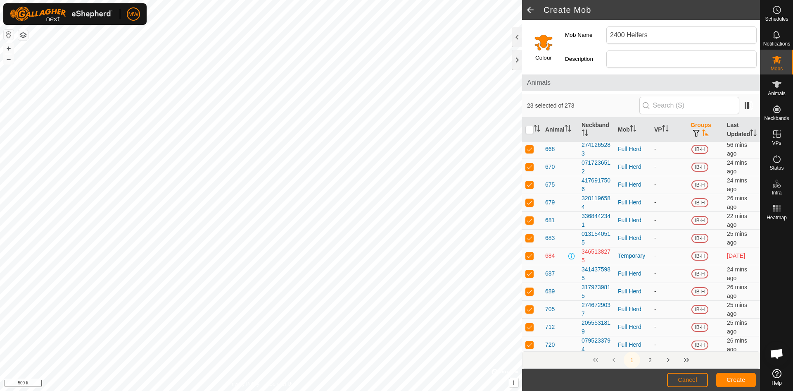
checkbox input "true"
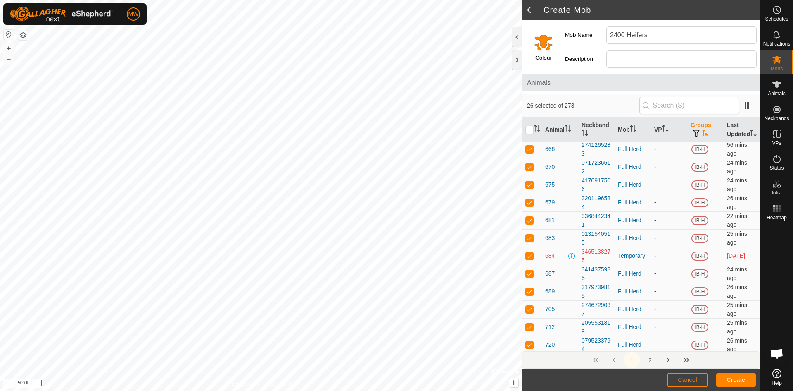
checkbox input "true"
drag, startPoint x: 531, startPoint y: 317, endPoint x: 528, endPoint y: 322, distance: 6.3
checkbox input "true"
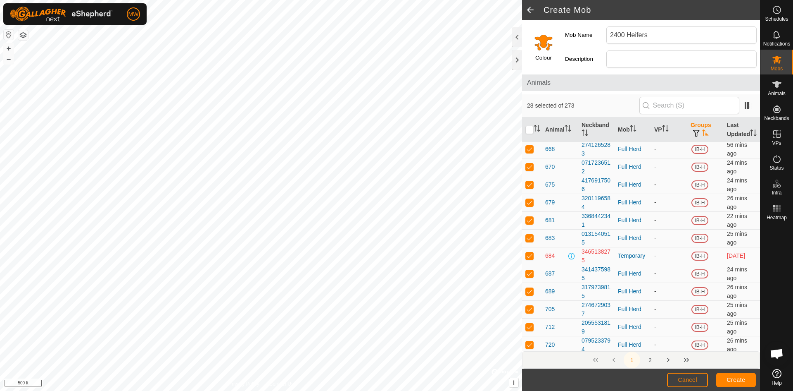
checkbox input "true"
click at [740, 379] on span "Create" at bounding box center [736, 379] width 19 height 7
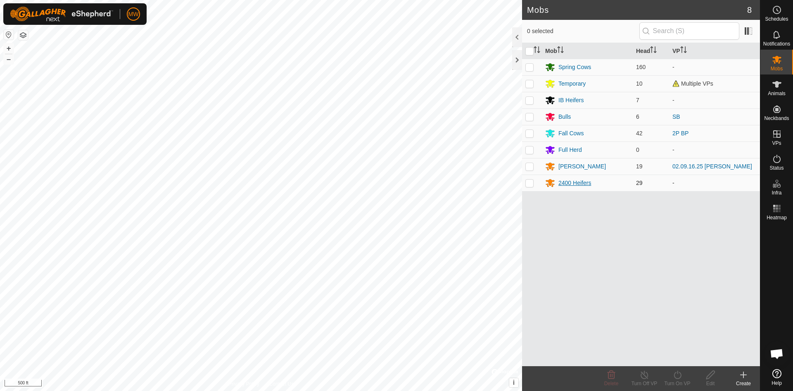
click at [571, 183] on div "2400 Heifers" at bounding box center [575, 183] width 33 height 9
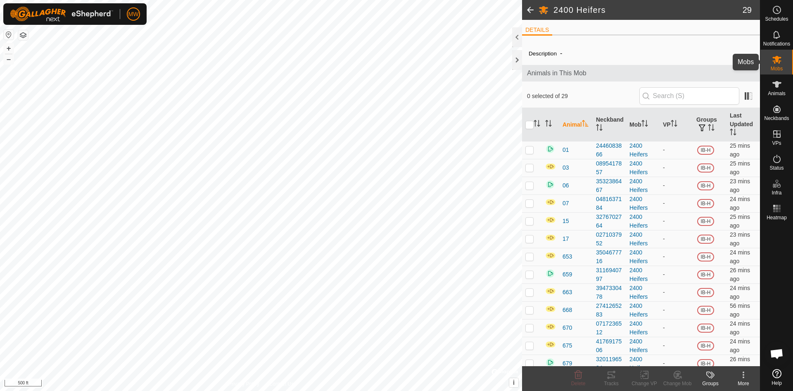
click at [782, 63] on es-mob-svg-icon at bounding box center [777, 59] width 15 height 13
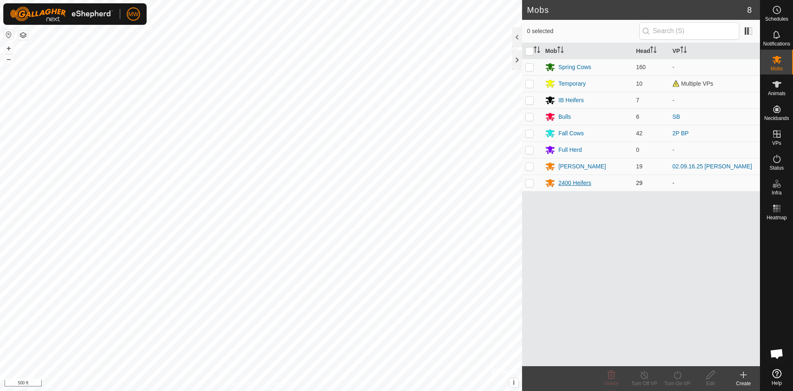
click at [587, 181] on div "2400 Heifers" at bounding box center [575, 183] width 33 height 9
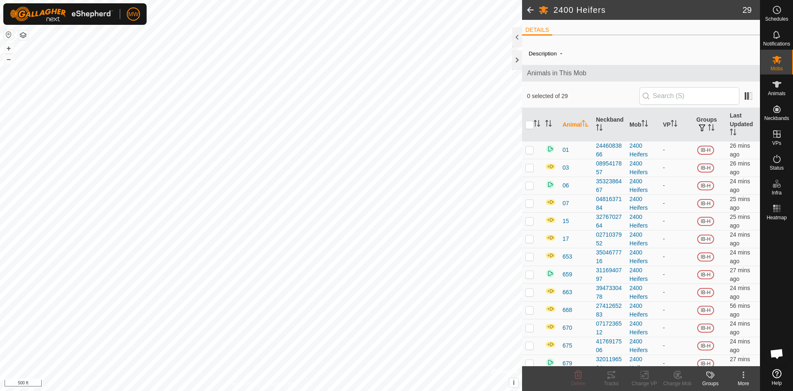
click at [743, 374] on icon at bounding box center [744, 374] width 10 height 10
click at [727, 359] on link "Edit Mob Detail" at bounding box center [717, 356] width 86 height 17
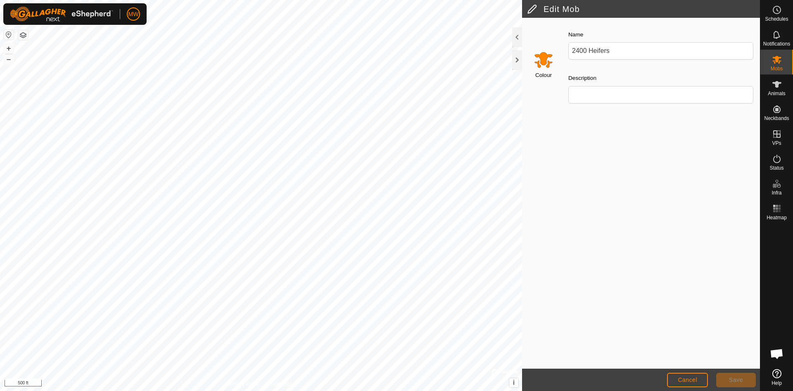
click at [541, 64] on input "Select a color" at bounding box center [544, 60] width 20 height 20
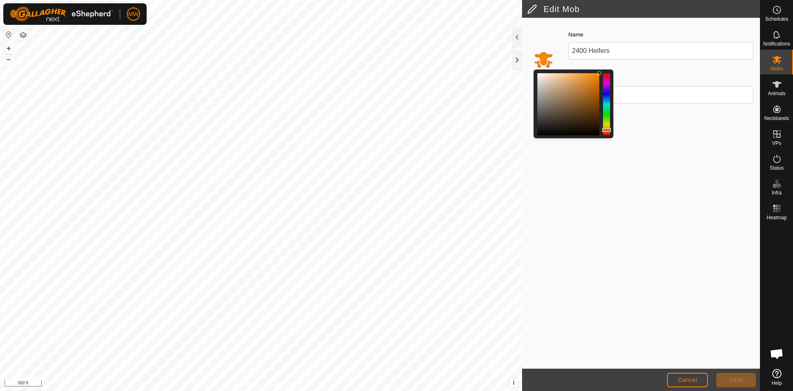
click at [607, 114] on div at bounding box center [606, 104] width 7 height 62
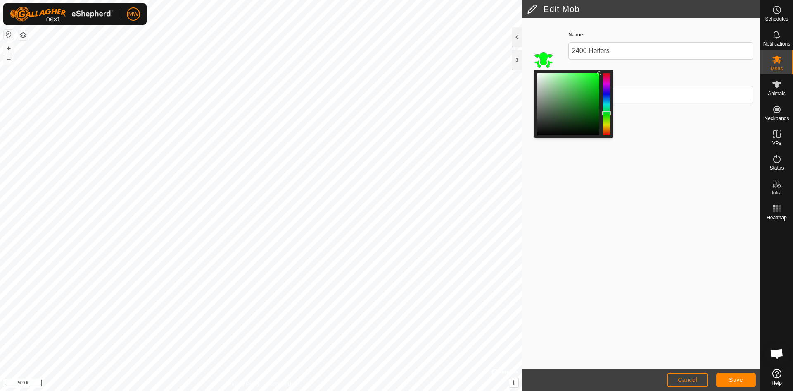
click at [607, 100] on div at bounding box center [606, 104] width 7 height 62
click at [608, 96] on div at bounding box center [606, 104] width 7 height 62
click at [593, 108] on div at bounding box center [569, 104] width 62 height 62
click at [593, 93] on div at bounding box center [569, 104] width 62 height 62
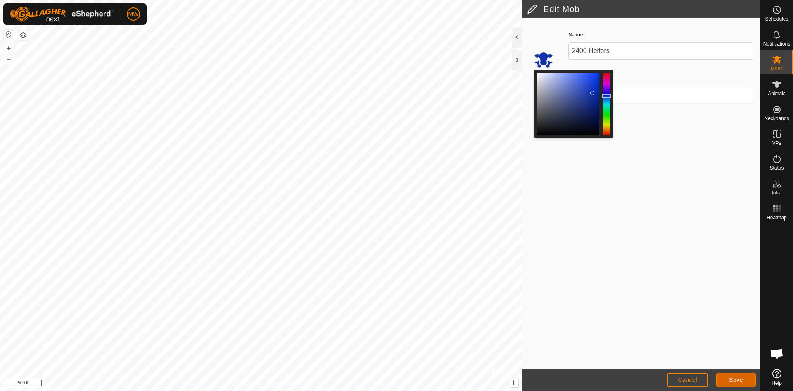
click at [741, 380] on span "Save" at bounding box center [736, 379] width 14 height 7
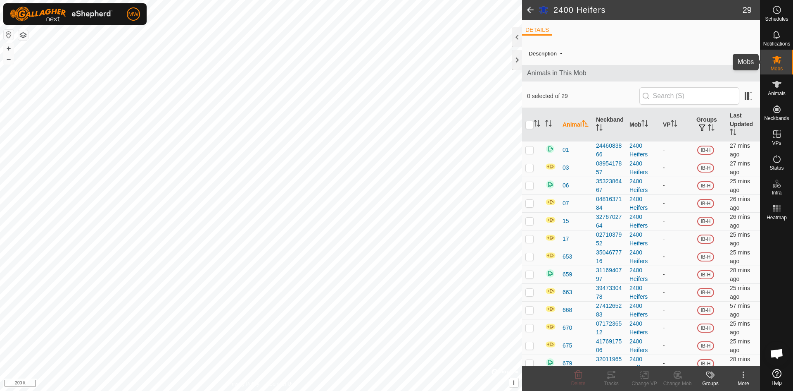
click at [776, 65] on es-mob-svg-icon at bounding box center [777, 59] width 15 height 13
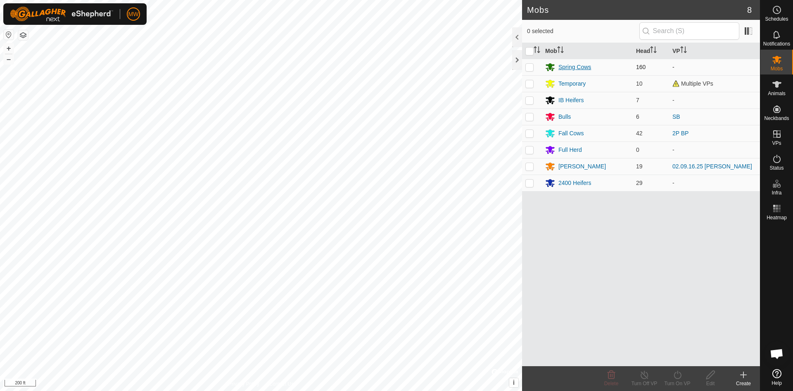
click at [567, 67] on div "Spring Cows" at bounding box center [575, 67] width 33 height 9
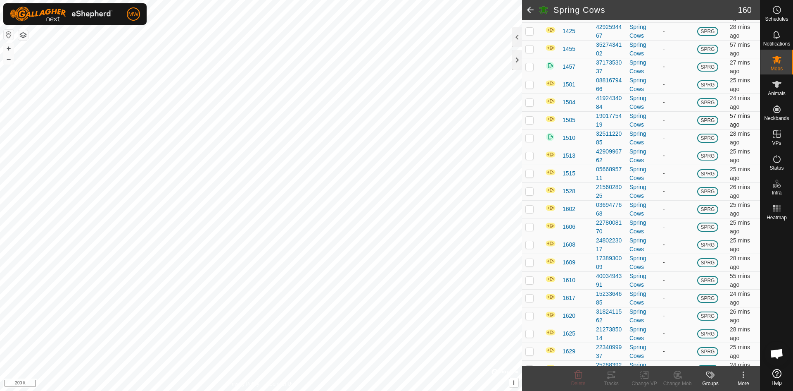
scroll to position [372, 0]
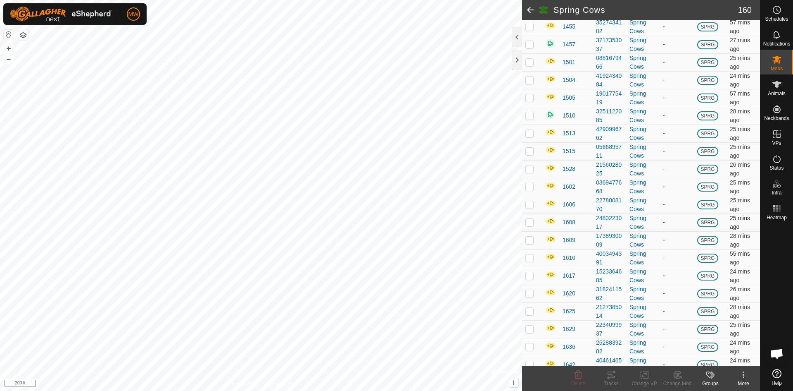
click at [531, 222] on p-checkbox at bounding box center [530, 222] width 8 height 7
checkbox input "true"
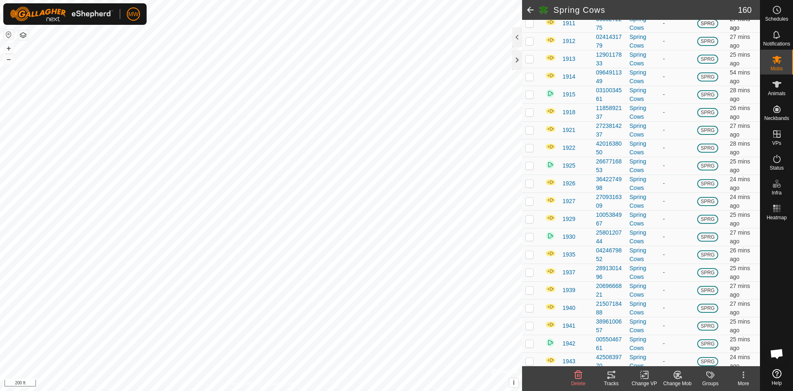
scroll to position [1446, 0]
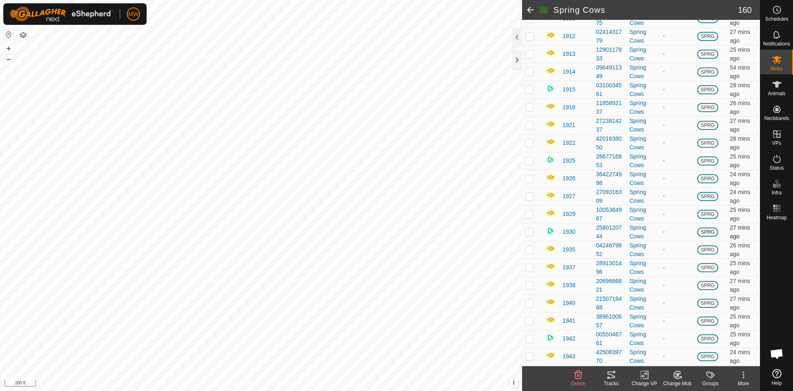
click at [530, 231] on p-checkbox at bounding box center [530, 231] width 8 height 7
checkbox input "true"
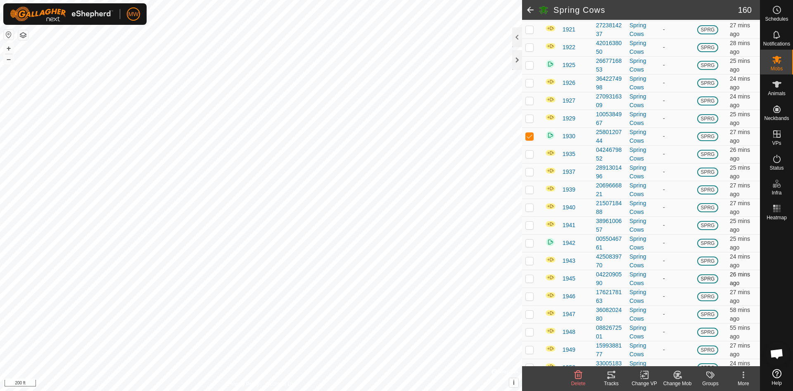
scroll to position [1570, 0]
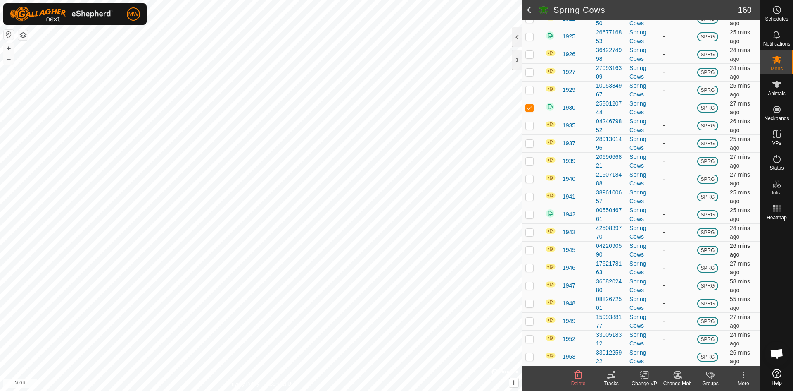
click at [530, 250] on p-checkbox at bounding box center [530, 249] width 8 height 7
checkbox input "true"
click at [677, 376] on icon at bounding box center [676, 376] width 2 height 2
click at [693, 339] on link "Choose Mob..." at bounding box center [703, 339] width 82 height 17
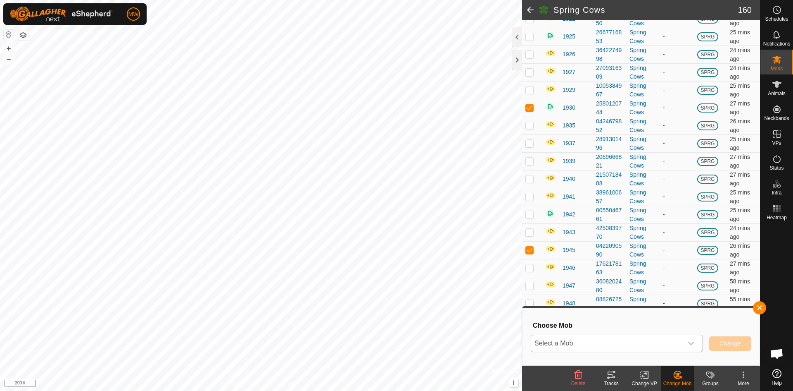
click at [659, 341] on span "Select a Mob" at bounding box center [607, 343] width 152 height 17
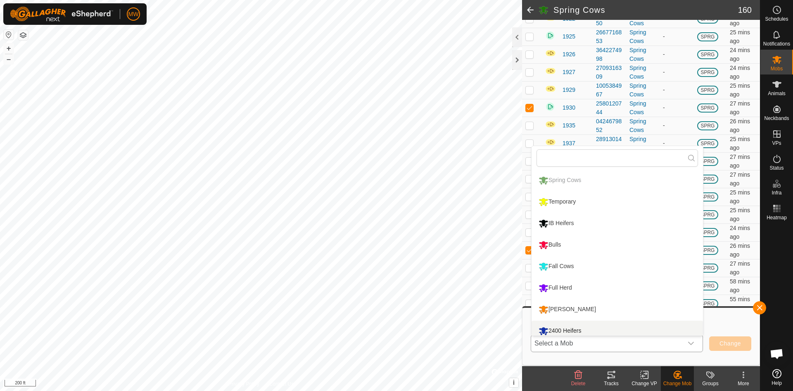
scroll to position [6, 0]
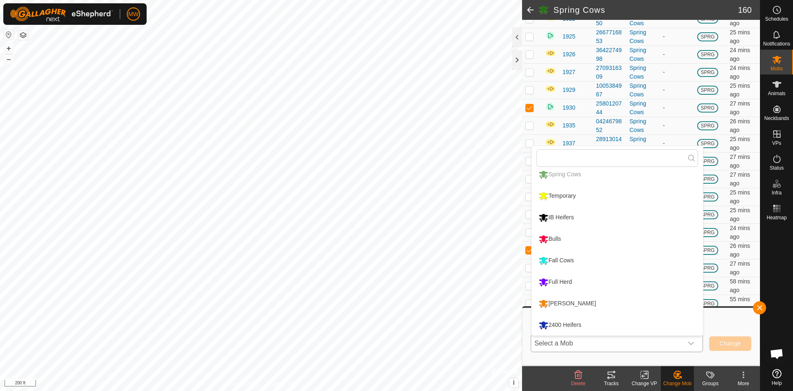
click at [568, 260] on li "Fall Cows" at bounding box center [618, 260] width 172 height 21
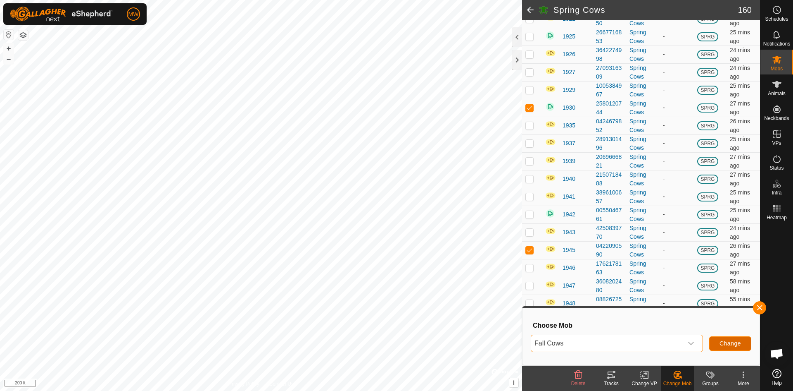
click at [743, 341] on button "Change" at bounding box center [731, 343] width 42 height 14
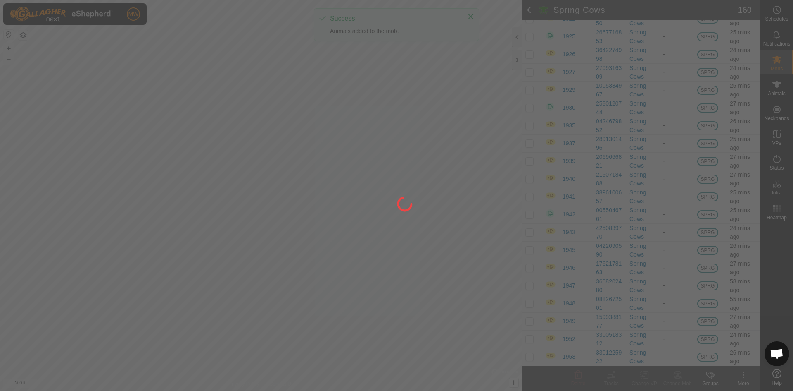
checkbox input "false"
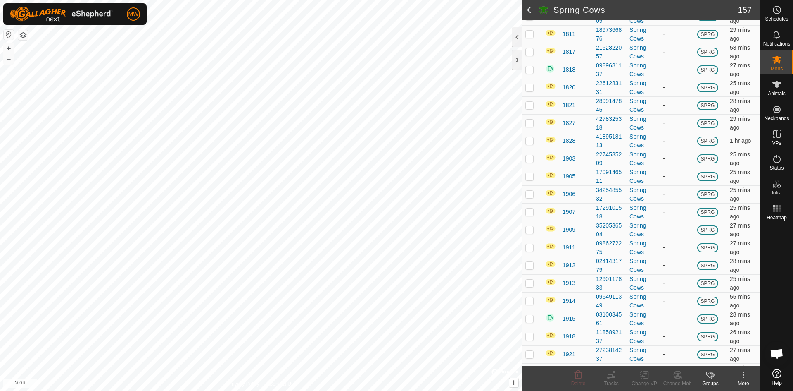
scroll to position [1198, 0]
click at [780, 65] on es-mob-svg-icon at bounding box center [777, 59] width 15 height 13
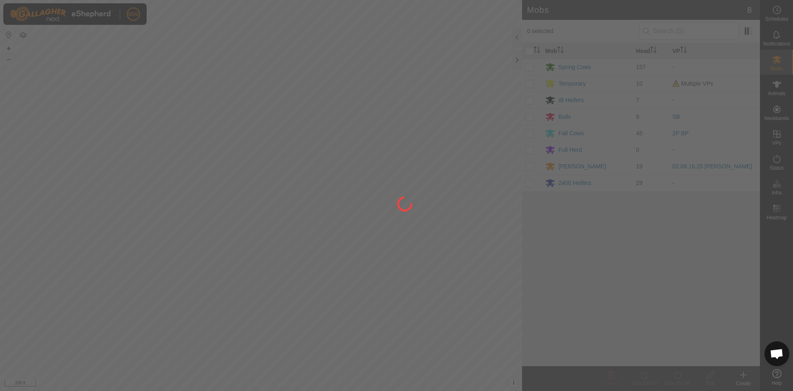
click at [567, 131] on div at bounding box center [396, 195] width 793 height 391
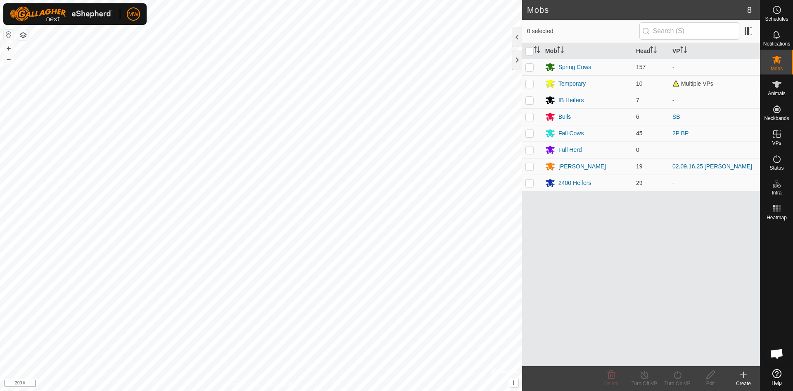
click at [530, 131] on p-checkbox at bounding box center [530, 133] width 8 height 7
checkbox input "true"
click at [572, 136] on div "Fall Cows" at bounding box center [571, 133] width 25 height 9
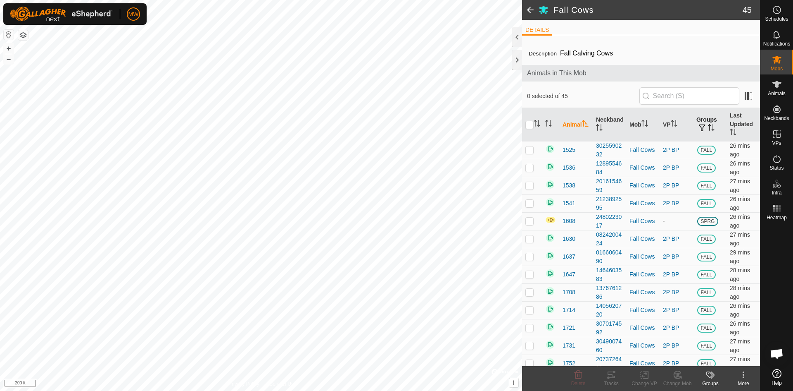
click at [704, 119] on th "Groups" at bounding box center [709, 124] width 33 height 33
click at [708, 127] on icon "Activate to sort" at bounding box center [711, 127] width 6 height 7
click at [531, 150] on p-checkbox at bounding box center [530, 149] width 8 height 7
checkbox input "true"
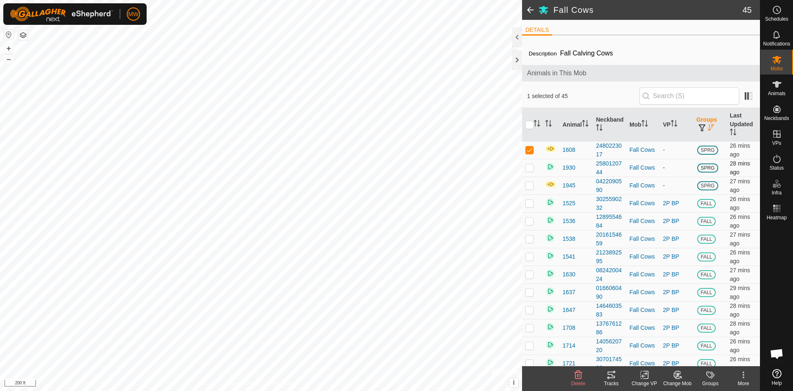
drag, startPoint x: 531, startPoint y: 165, endPoint x: 531, endPoint y: 194, distance: 28.9
click at [531, 166] on p-checkbox at bounding box center [530, 167] width 8 height 7
checkbox input "true"
click at [531, 186] on p-checkbox at bounding box center [530, 185] width 8 height 7
checkbox input "true"
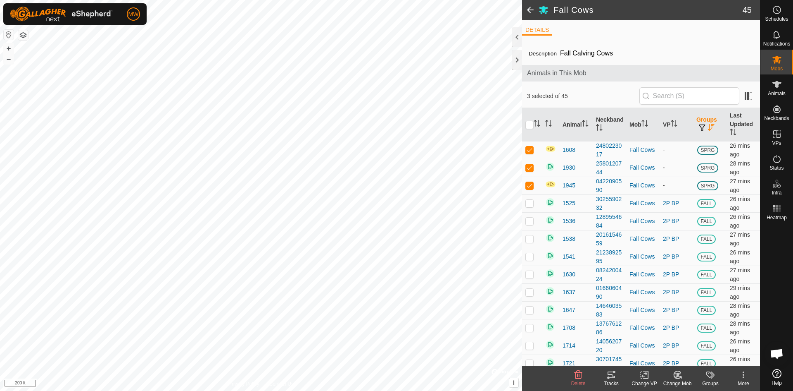
click at [711, 377] on icon at bounding box center [711, 374] width 10 height 10
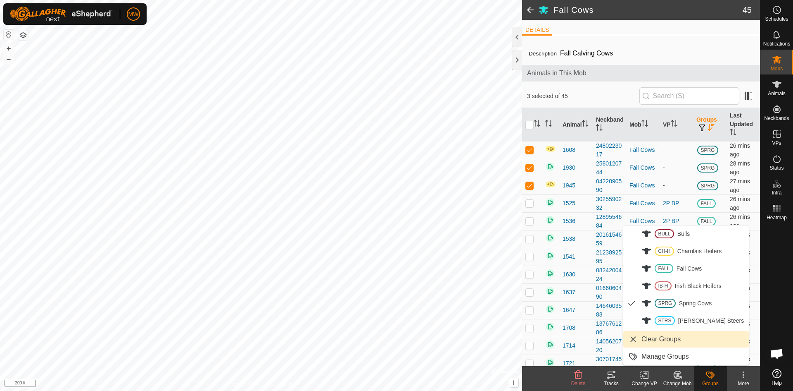
click at [660, 339] on link "Clear Groups" at bounding box center [687, 339] width 126 height 17
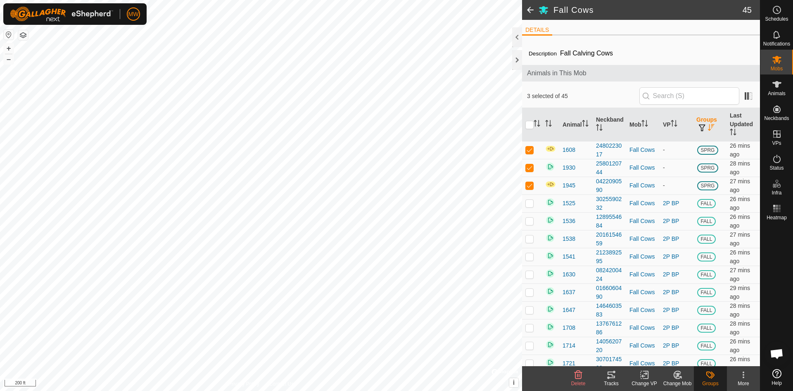
checkbox input "false"
drag, startPoint x: 528, startPoint y: 147, endPoint x: 529, endPoint y: 156, distance: 9.1
click at [529, 147] on p-checkbox at bounding box center [530, 149] width 8 height 7
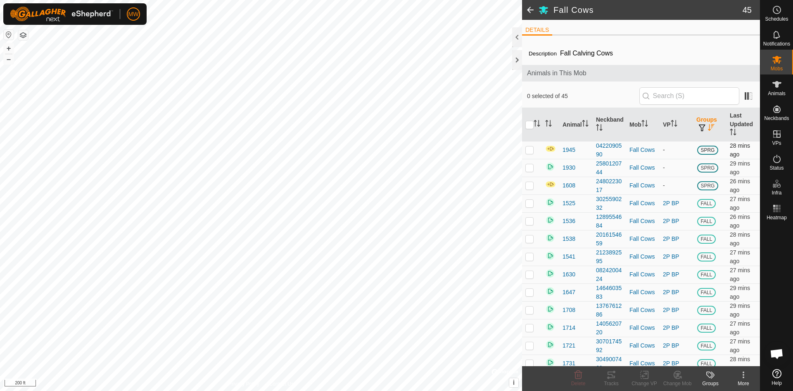
checkbox input "true"
click at [529, 166] on p-checkbox at bounding box center [530, 167] width 8 height 7
checkbox input "true"
click at [531, 182] on p-checkbox at bounding box center [530, 185] width 8 height 7
click at [712, 374] on icon at bounding box center [711, 374] width 10 height 10
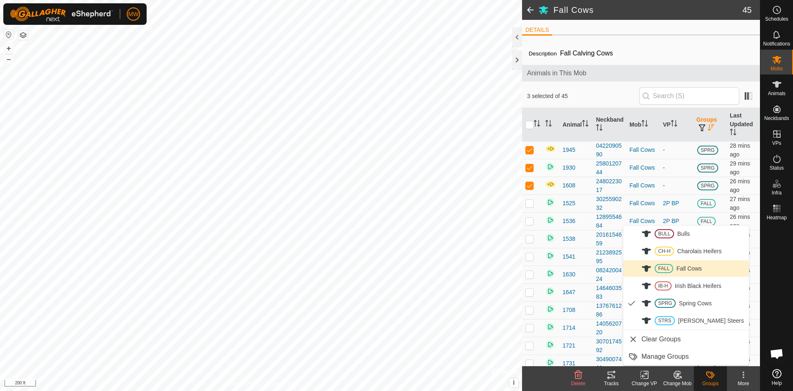
click at [689, 268] on link "FALL Fall Cows" at bounding box center [687, 268] width 126 height 17
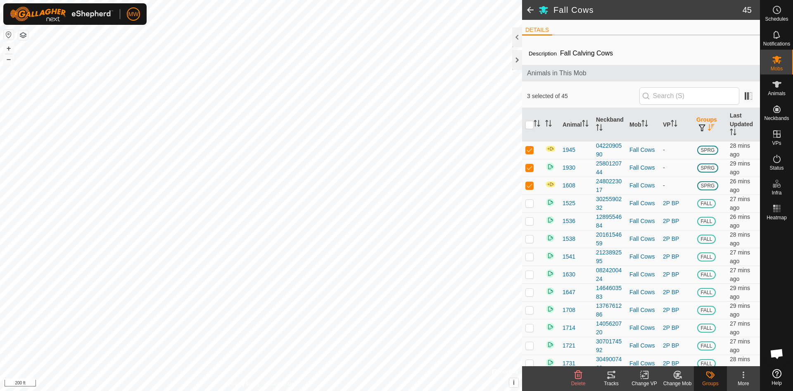
checkbox input "false"
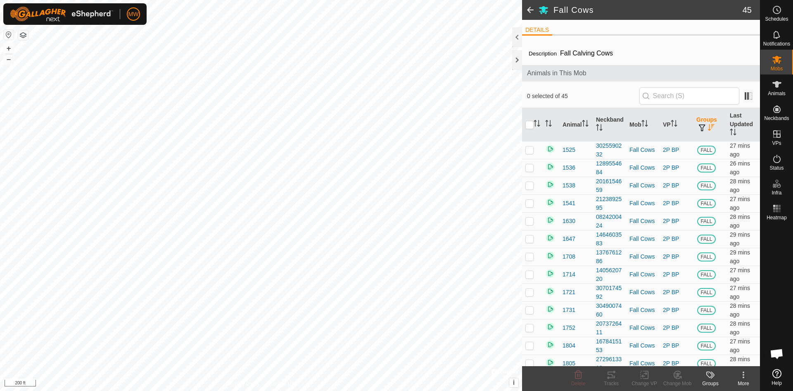
click at [708, 126] on icon "Activate to sort" at bounding box center [711, 127] width 7 height 7
click at [531, 151] on p-checkbox at bounding box center [530, 149] width 8 height 7
checkbox input "true"
drag, startPoint x: 527, startPoint y: 165, endPoint x: 526, endPoint y: 185, distance: 19.4
click at [526, 166] on p-checkbox at bounding box center [530, 167] width 8 height 7
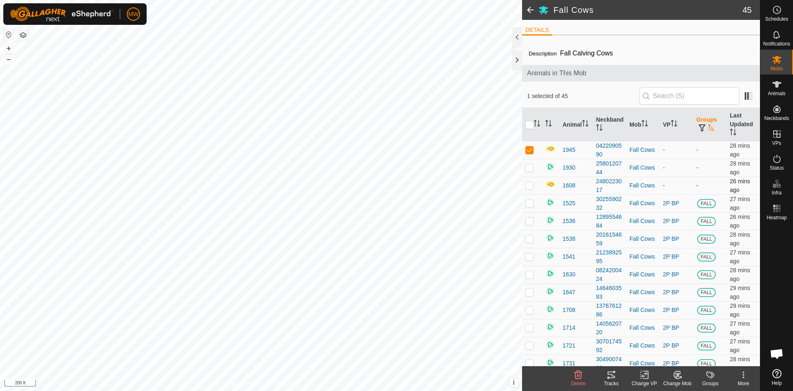
checkbox input "true"
click at [527, 185] on p-checkbox at bounding box center [530, 185] width 8 height 7
checkbox input "true"
click at [715, 375] on icon at bounding box center [713, 374] width 4 height 7
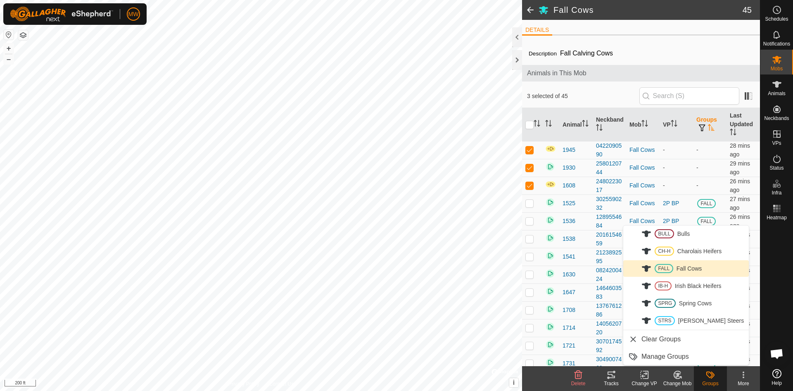
click at [663, 268] on link "FALL Fall Cows" at bounding box center [687, 268] width 126 height 17
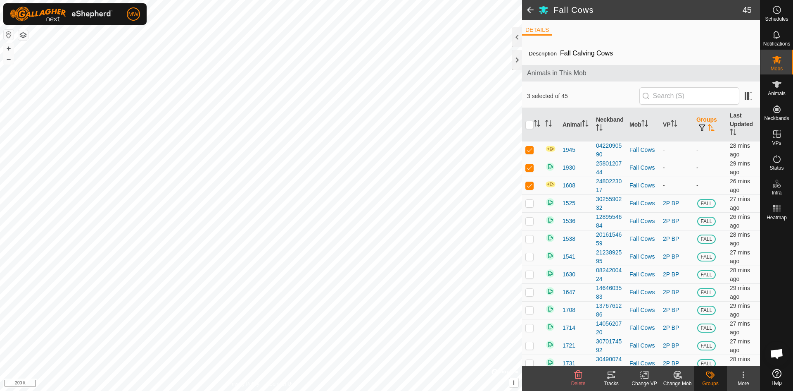
checkbox input "false"
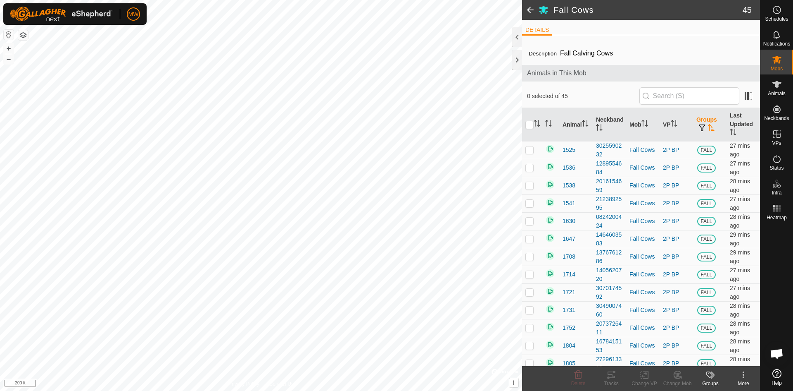
click at [708, 129] on icon "Activate to sort" at bounding box center [711, 127] width 7 height 7
click at [708, 130] on icon "Activate to sort" at bounding box center [711, 127] width 6 height 7
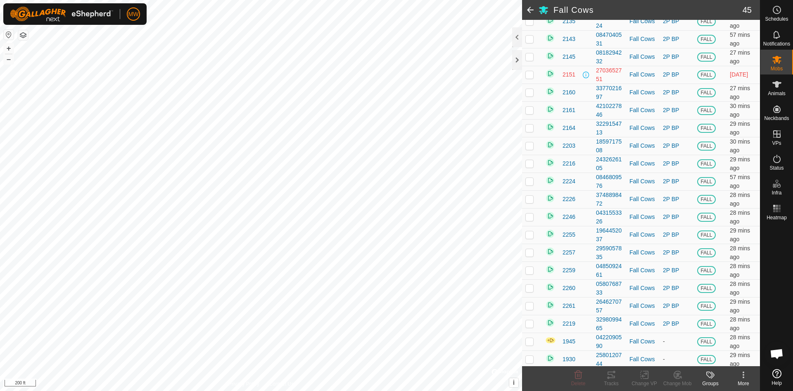
scroll to position [575, 0]
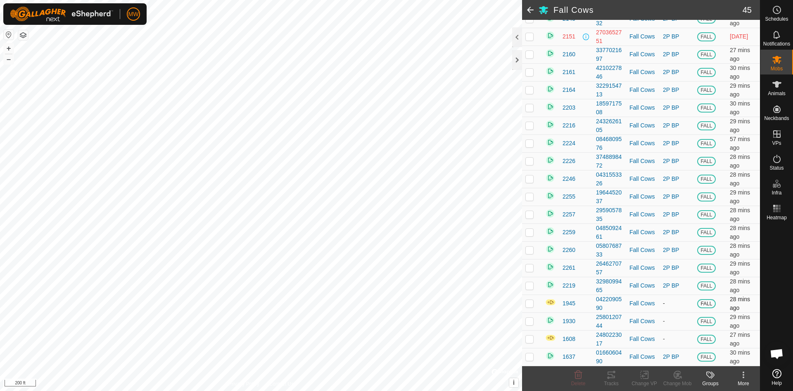
click at [531, 303] on p-checkbox at bounding box center [530, 303] width 8 height 7
checkbox input "true"
click at [530, 340] on p-checkbox at bounding box center [530, 338] width 8 height 7
checkbox input "true"
click at [528, 320] on p-checkbox at bounding box center [530, 320] width 8 height 7
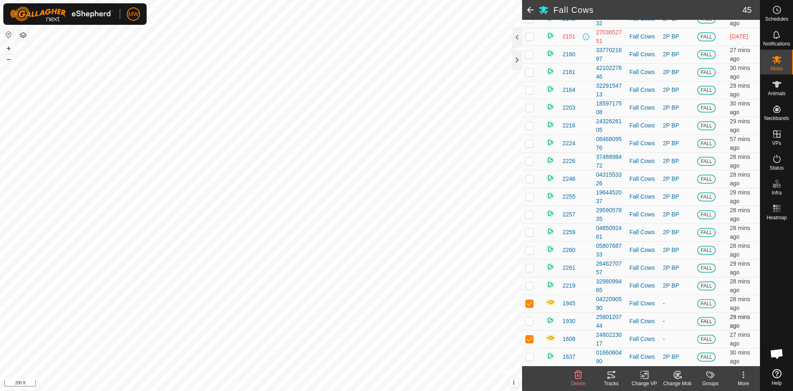
checkbox input "true"
click at [641, 378] on icon at bounding box center [645, 374] width 10 height 10
click at [652, 337] on link "Choose VP..." at bounding box center [670, 339] width 82 height 17
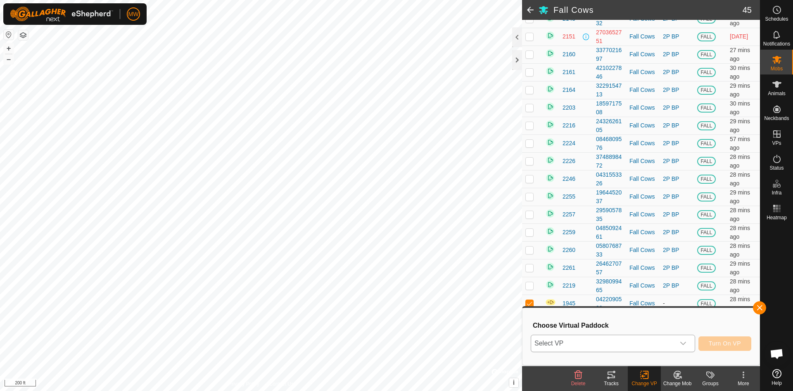
click at [583, 343] on span "Select VP" at bounding box center [603, 343] width 144 height 17
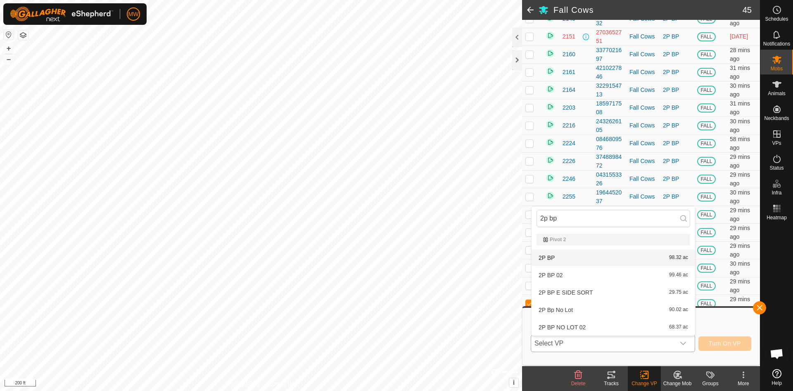
type input "2p bp"
click at [550, 256] on li "2P BP 98.32 ac" at bounding box center [614, 257] width 164 height 17
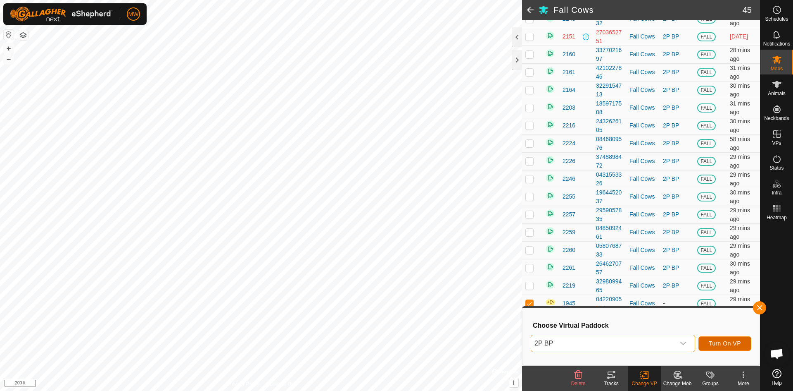
click at [723, 342] on span "Turn On VP" at bounding box center [725, 343] width 32 height 7
